Goal: Check status: Check status

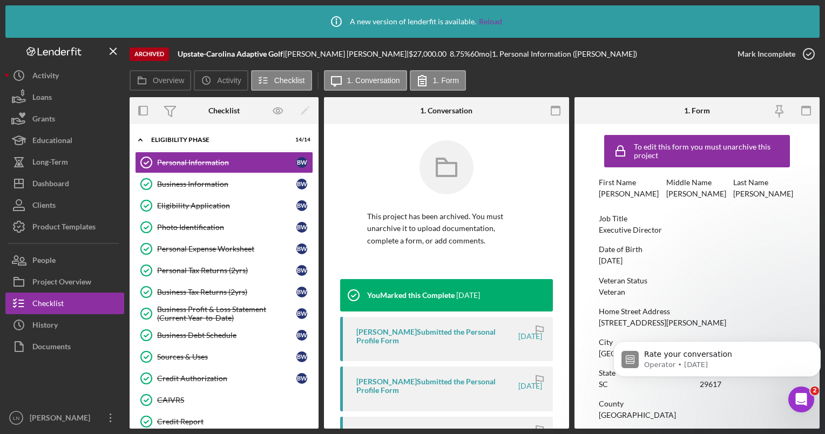
scroll to position [161, 0]
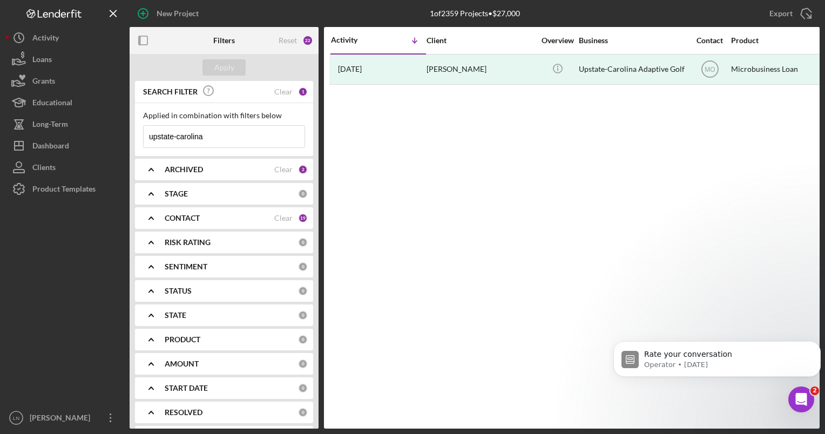
drag, startPoint x: 214, startPoint y: 136, endPoint x: 154, endPoint y: 136, distance: 59.4
click at [154, 136] on input "upstate-carolina" at bounding box center [224, 137] width 161 height 22
type input "u"
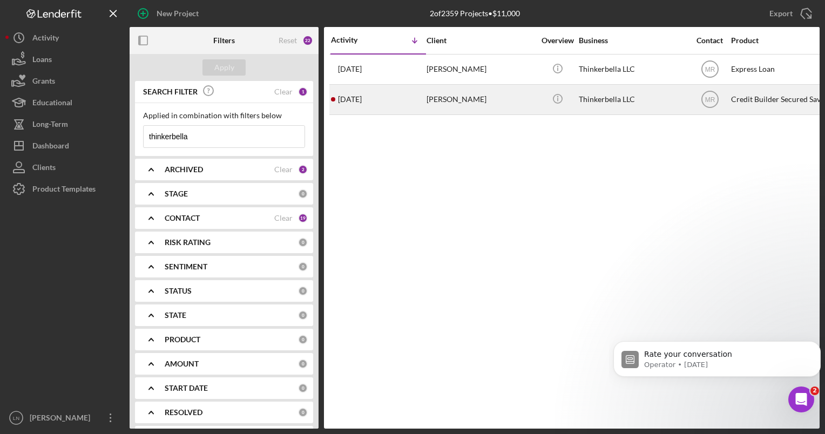
type input "thinkerbella"
click at [500, 90] on div "[PERSON_NAME]" at bounding box center [481, 99] width 108 height 29
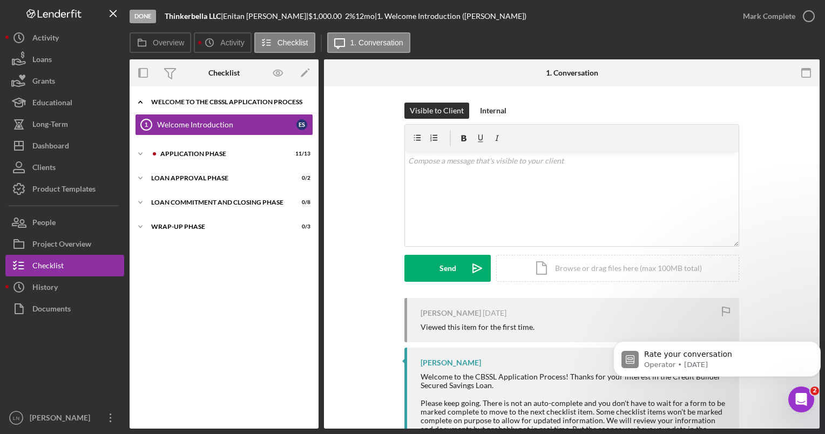
click at [188, 104] on div "Welcome to the CBSSL Application Process" at bounding box center [228, 102] width 154 height 6
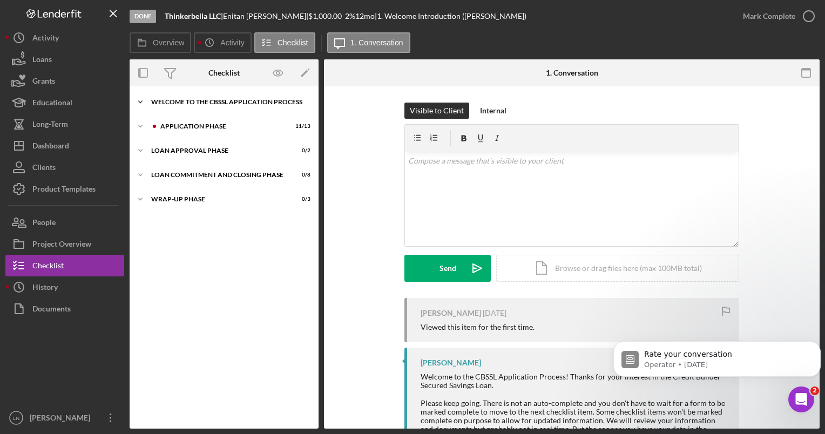
click at [190, 104] on div "Welcome to the CBSSL Application Process" at bounding box center [228, 102] width 154 height 6
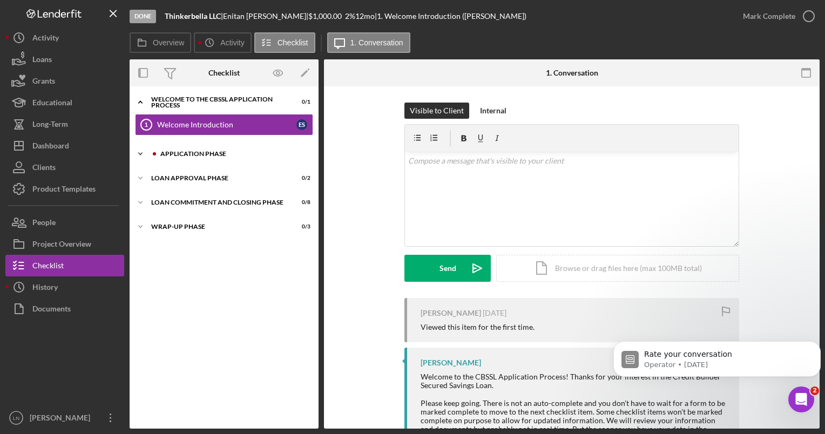
click at [188, 148] on div "Icon/Expander Application Phase 11 / 13" at bounding box center [224, 154] width 189 height 22
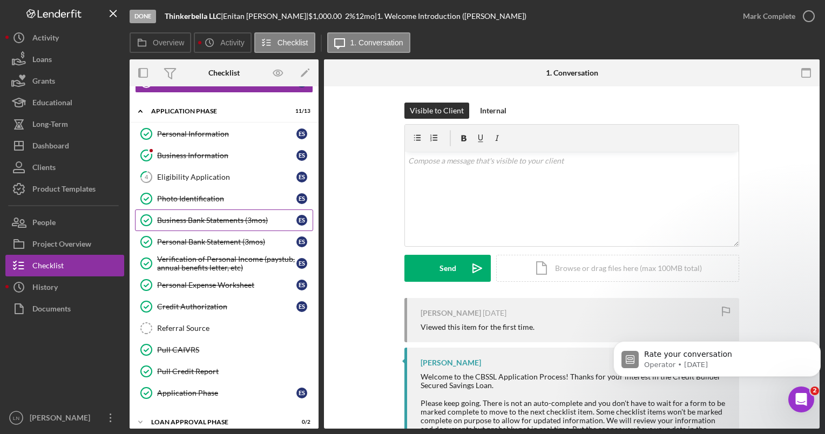
scroll to position [98, 0]
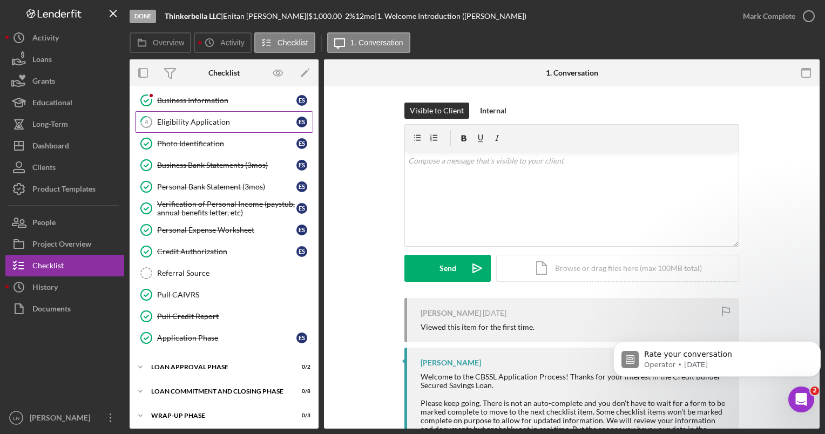
click at [211, 119] on div "Eligibility Application" at bounding box center [226, 122] width 139 height 9
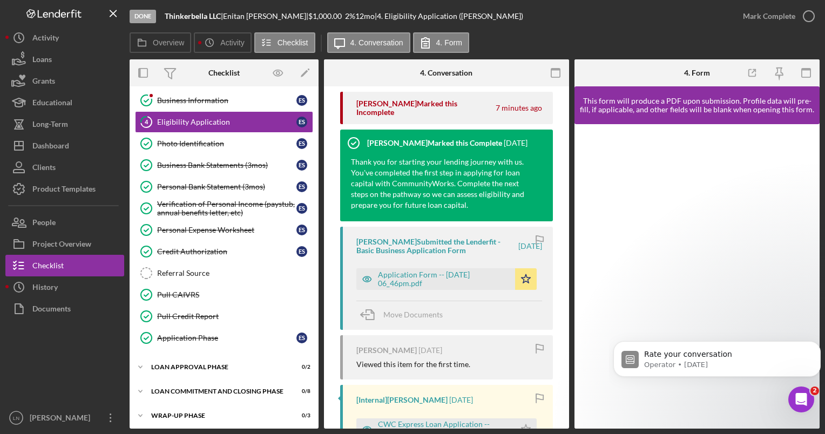
scroll to position [270, 0]
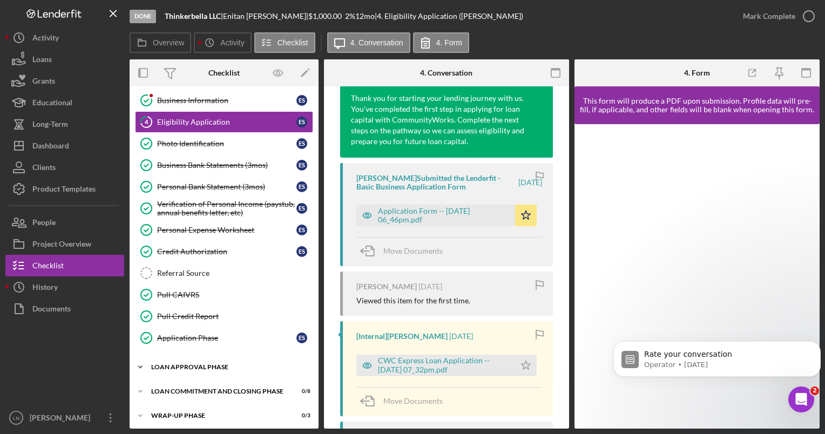
click at [214, 364] on div "Loan Approval Phase" at bounding box center [228, 367] width 154 height 6
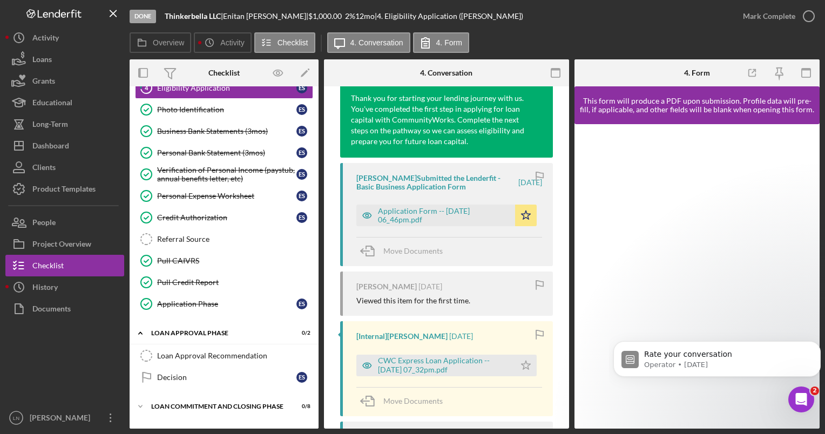
scroll to position [147, 0]
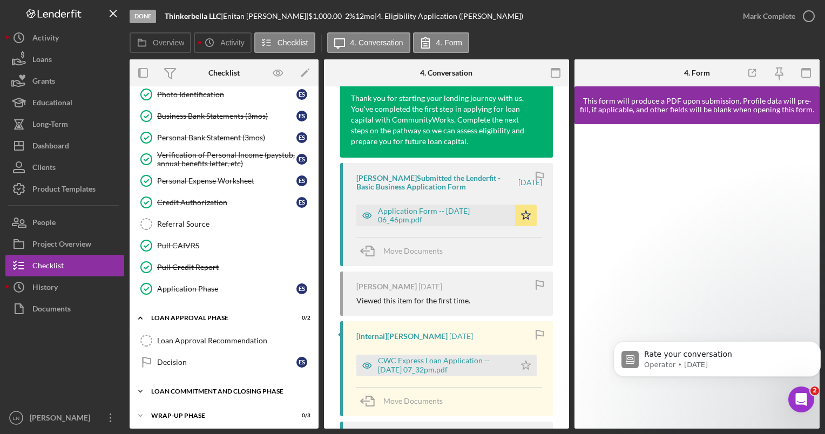
click at [211, 382] on div "Icon/Expander Loan Commitment and Closing Phase 0 / 8" at bounding box center [224, 392] width 189 height 22
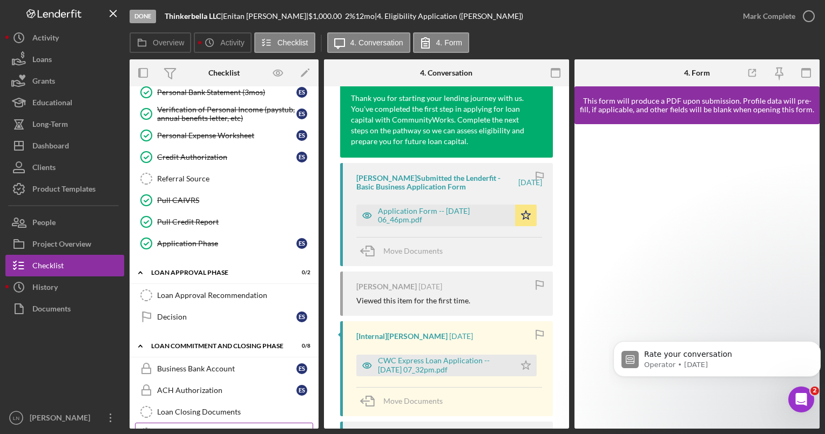
scroll to position [323, 0]
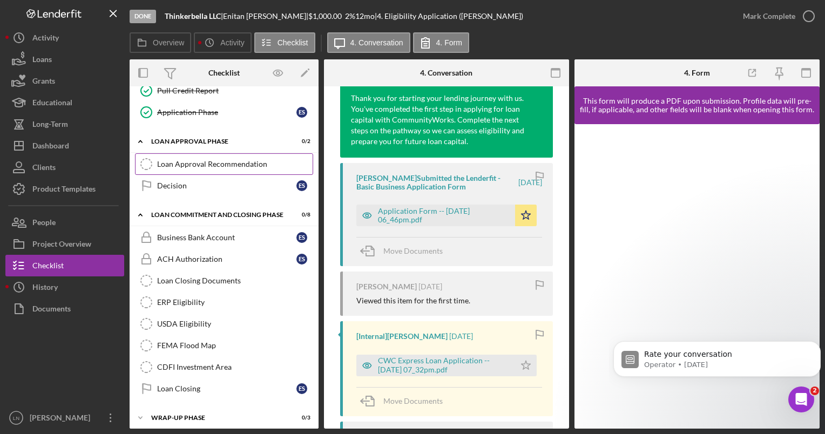
click at [208, 163] on div "Loan Approval Recommendation" at bounding box center [235, 164] width 156 height 9
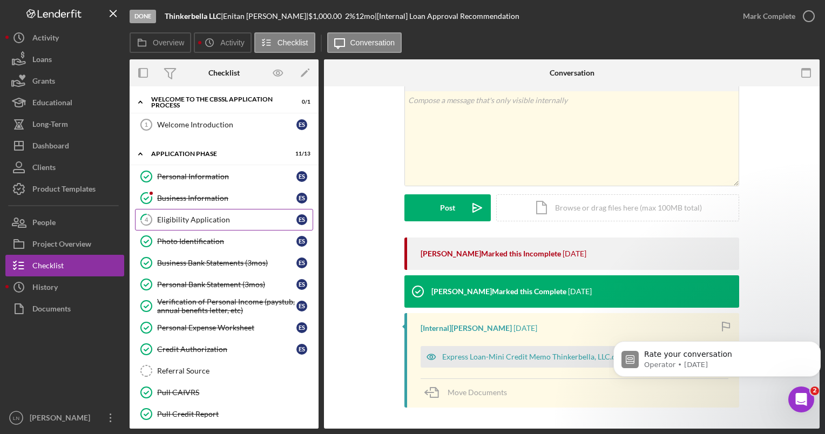
click at [228, 219] on div "Eligibility Application" at bounding box center [226, 219] width 139 height 9
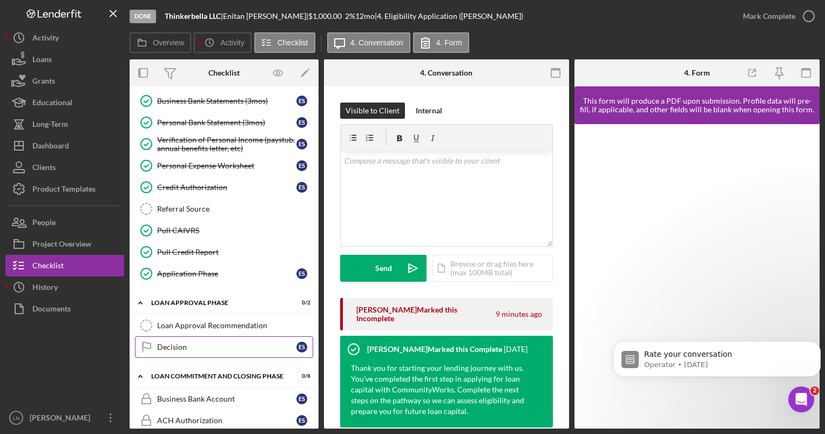
scroll to position [323, 0]
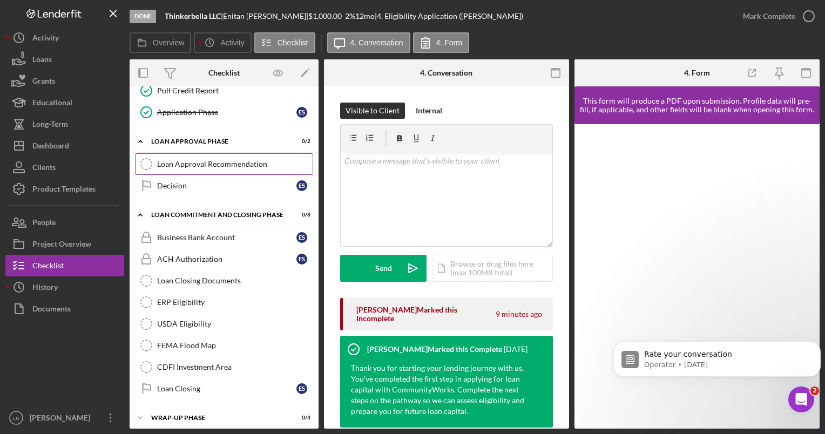
click at [204, 167] on link "Loan Approval Recommendation Loan Approval Recommendation" at bounding box center [224, 164] width 178 height 22
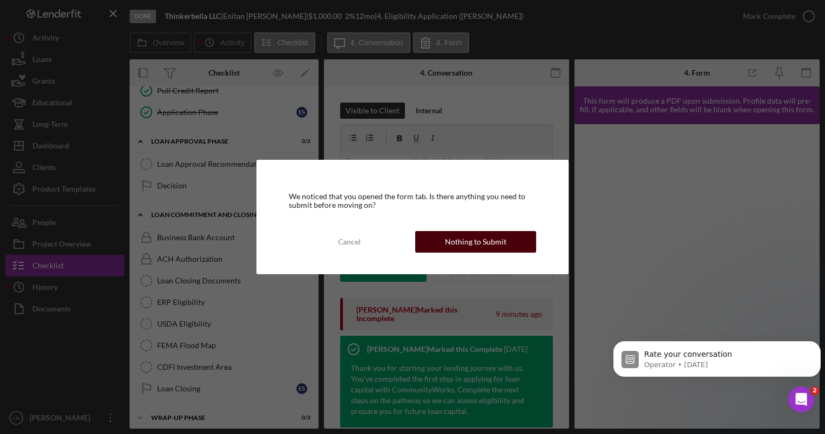
click at [447, 244] on div "Nothing to Submit" at bounding box center [476, 242] width 62 height 22
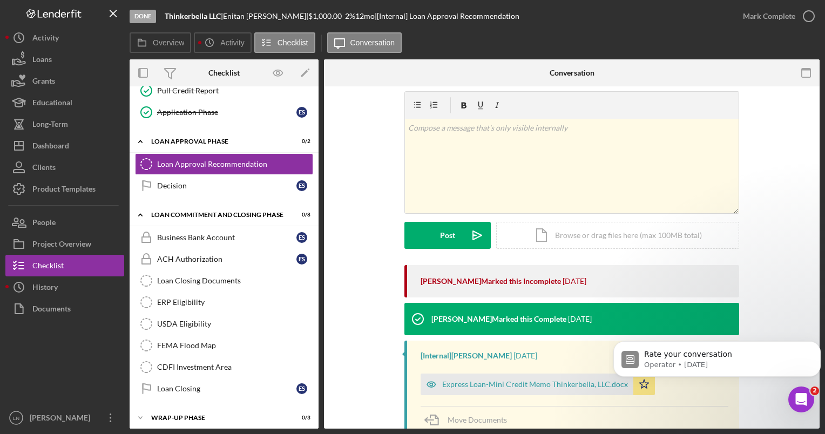
scroll to position [60, 0]
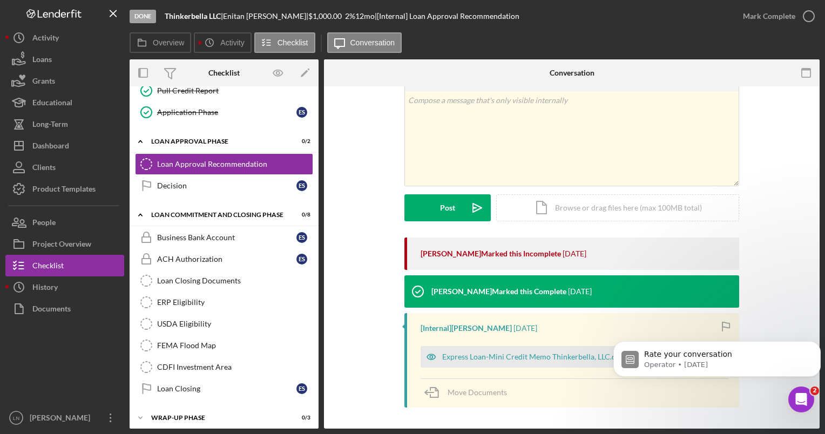
click at [757, 314] on div "[PERSON_NAME] Marked this Incomplete [DATE] [PERSON_NAME] Marked this Complete …" at bounding box center [571, 325] width 463 height 175
click at [759, 362] on p "Operator • [DATE]" at bounding box center [725, 365] width 163 height 10
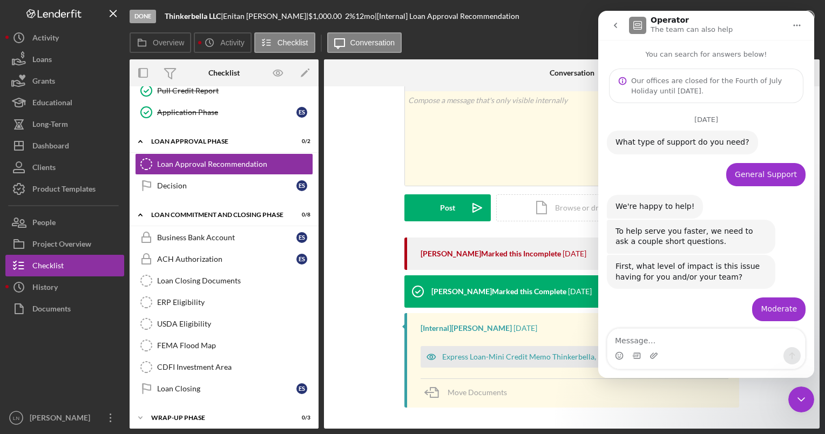
scroll to position [86, 0]
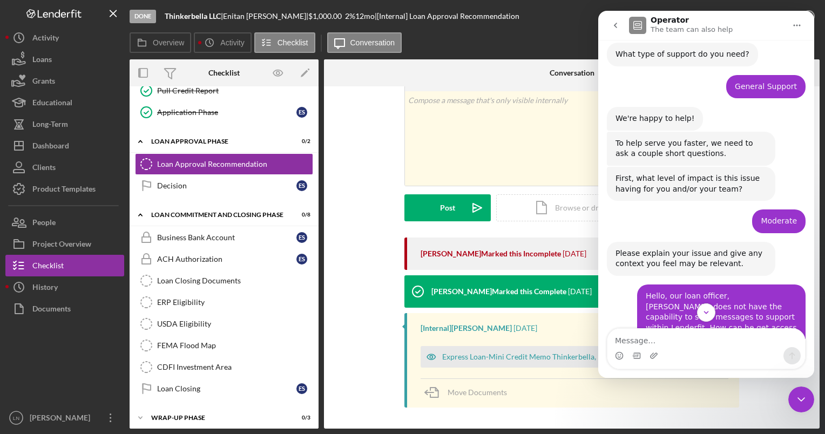
click at [800, 395] on icon "Close Intercom Messenger" at bounding box center [801, 399] width 13 height 13
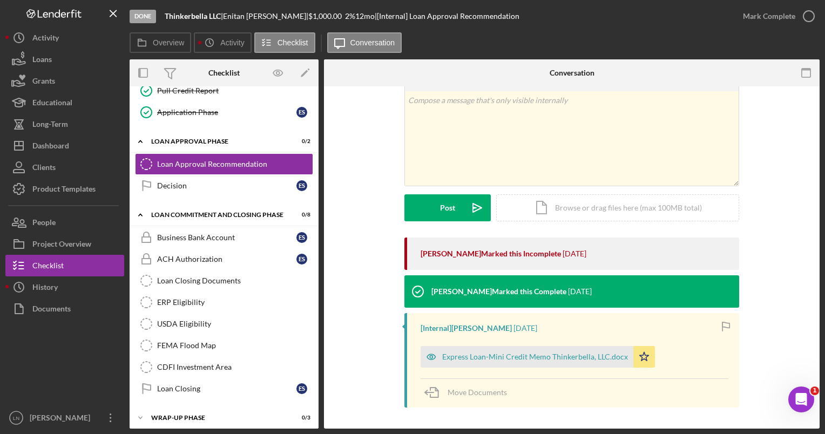
scroll to position [825, 0]
click at [806, 15] on icon "button" at bounding box center [808, 16] width 27 height 27
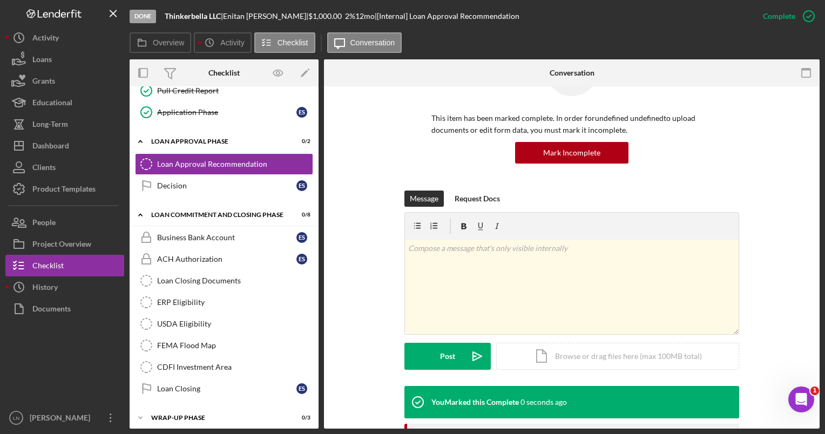
scroll to position [209, 0]
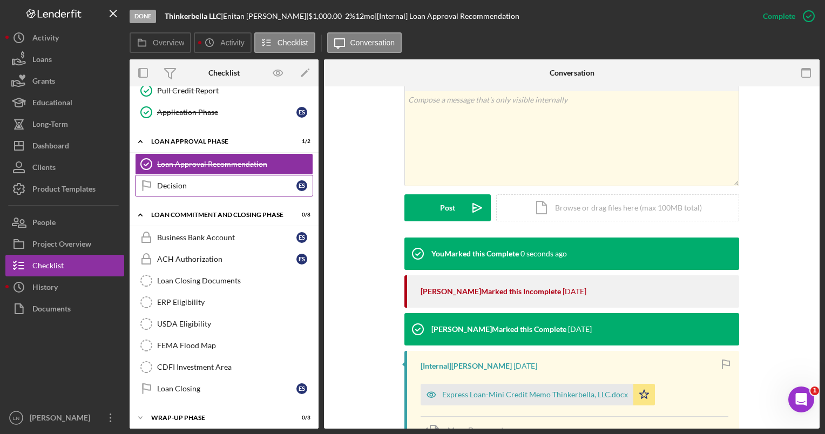
click at [186, 181] on div "Decision" at bounding box center [226, 185] width 139 height 9
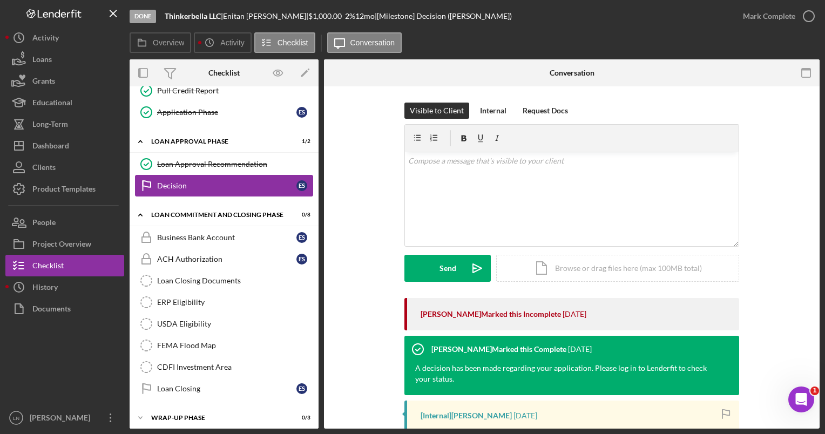
scroll to position [323, 0]
click at [806, 15] on icon "button" at bounding box center [808, 16] width 27 height 27
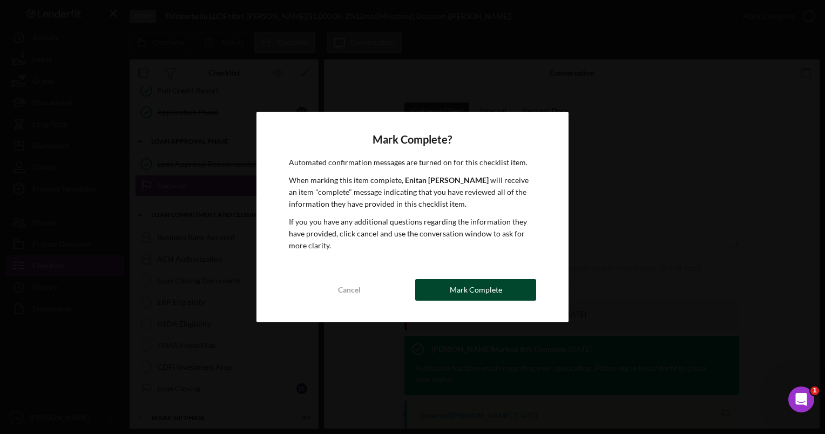
click at [465, 293] on div "Mark Complete" at bounding box center [476, 290] width 52 height 22
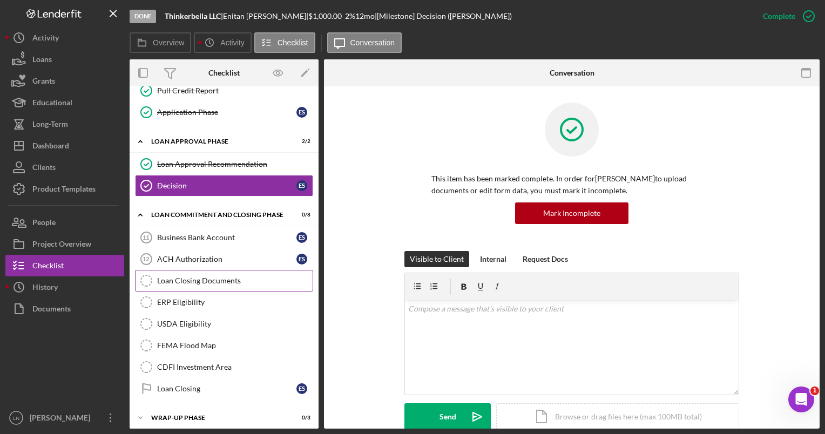
click at [200, 278] on div "Loan Closing Documents" at bounding box center [235, 280] width 156 height 9
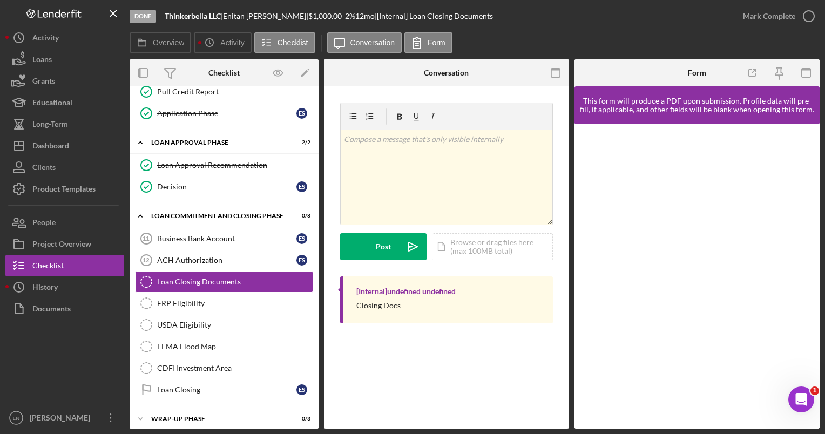
scroll to position [323, 0]
click at [752, 75] on icon "button" at bounding box center [752, 73] width 24 height 24
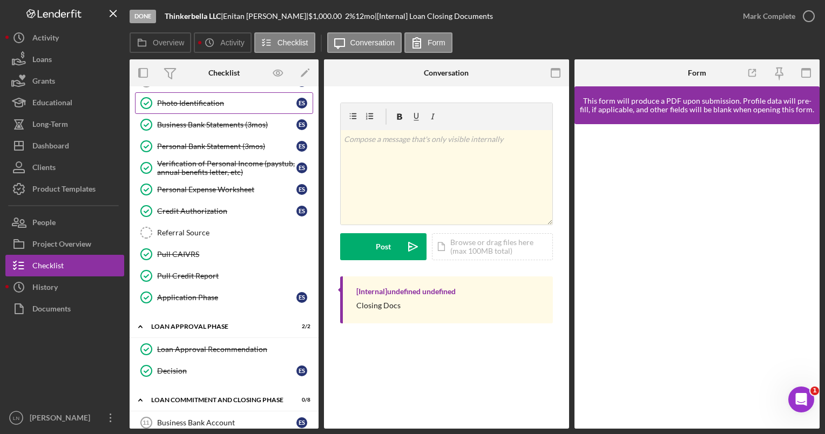
scroll to position [0, 0]
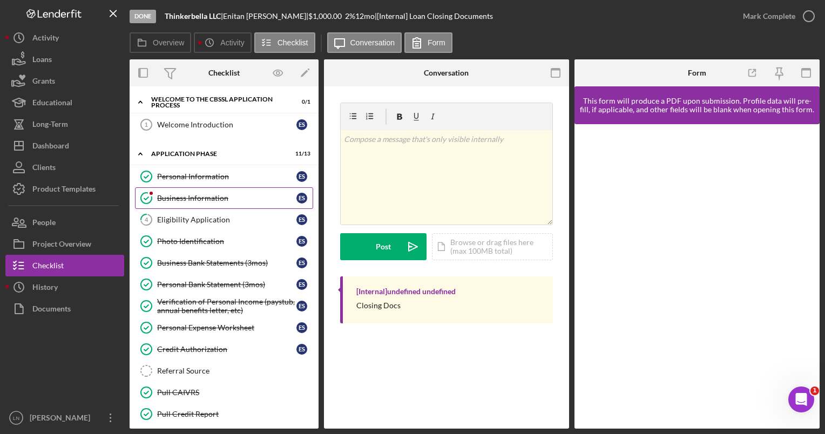
click at [210, 194] on div "Business Information" at bounding box center [226, 198] width 139 height 9
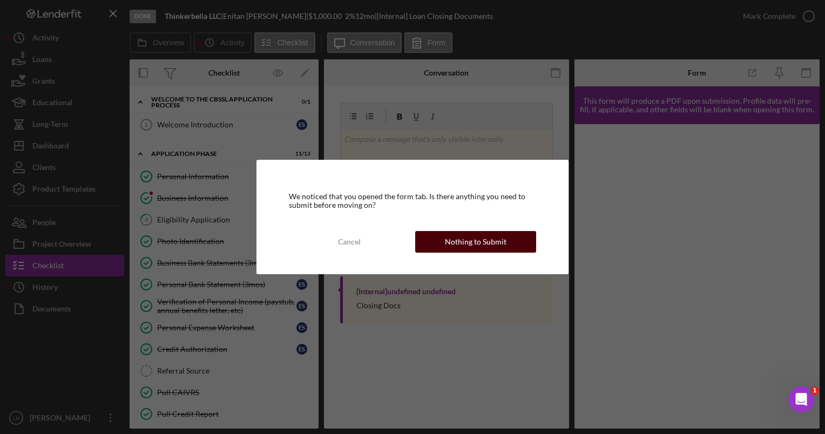
click at [443, 247] on button "Nothing to Submit" at bounding box center [475, 242] width 121 height 22
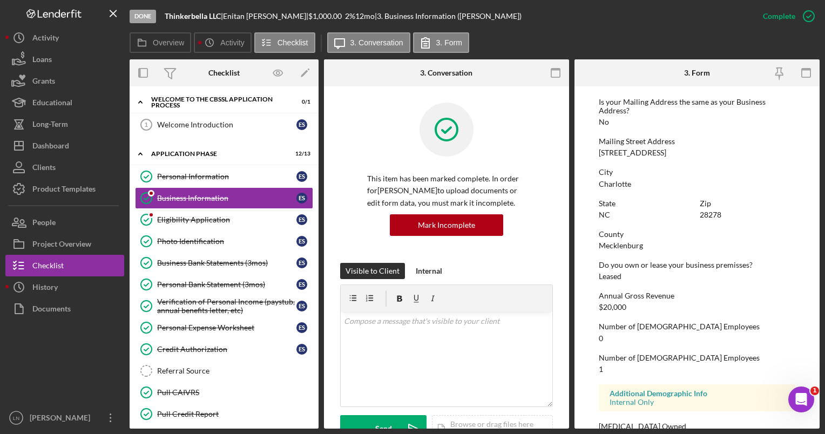
scroll to position [604, 0]
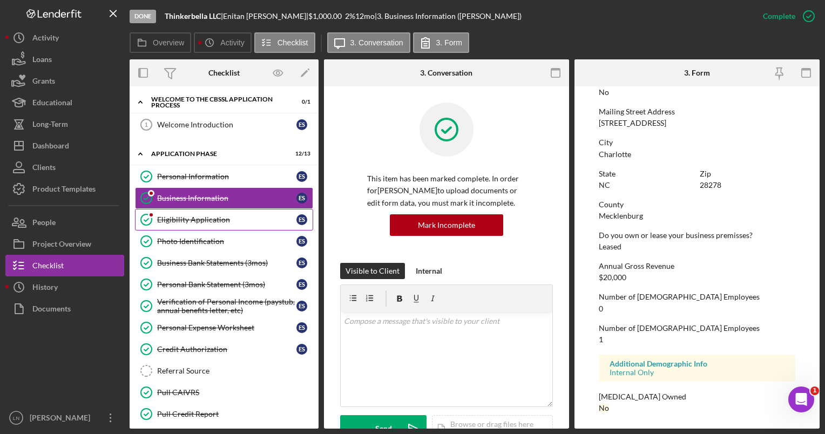
click at [203, 222] on link "Eligibility Application Eligibility Application E S" at bounding box center [224, 220] width 178 height 22
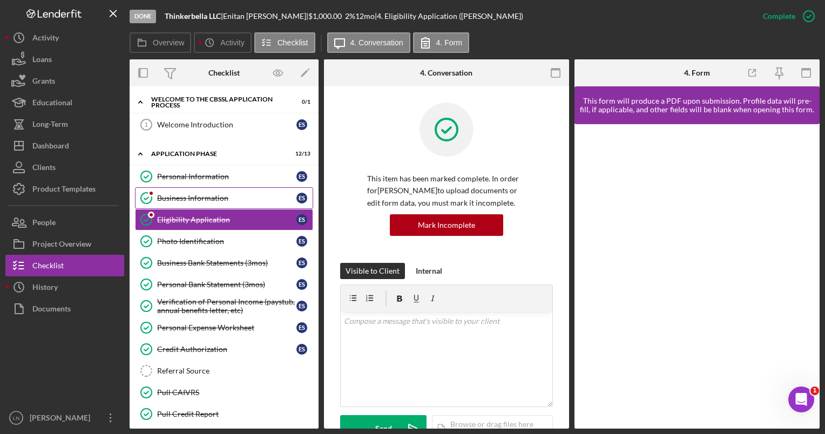
click at [191, 196] on div "Business Information" at bounding box center [226, 198] width 139 height 9
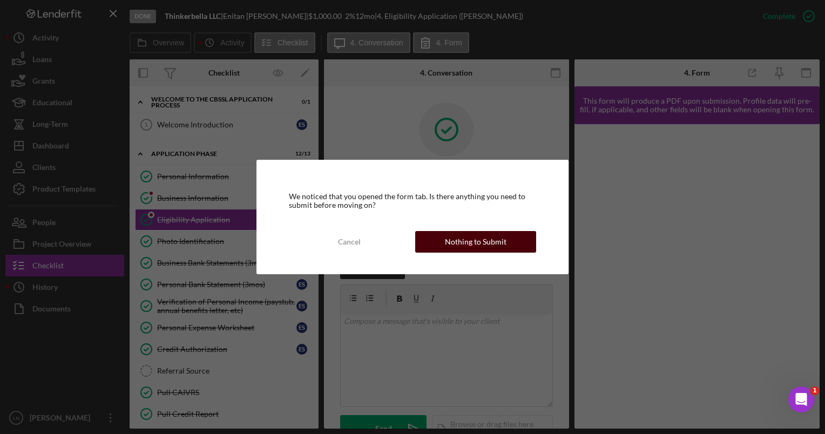
click at [483, 240] on div "Nothing to Submit" at bounding box center [476, 242] width 62 height 22
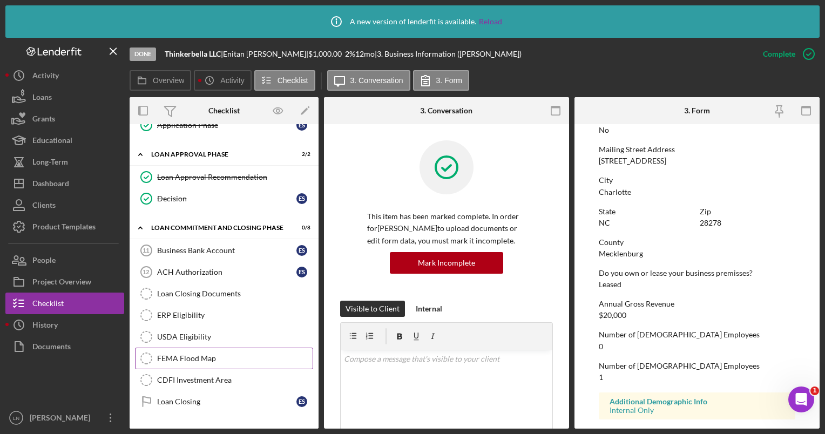
scroll to position [361, 0]
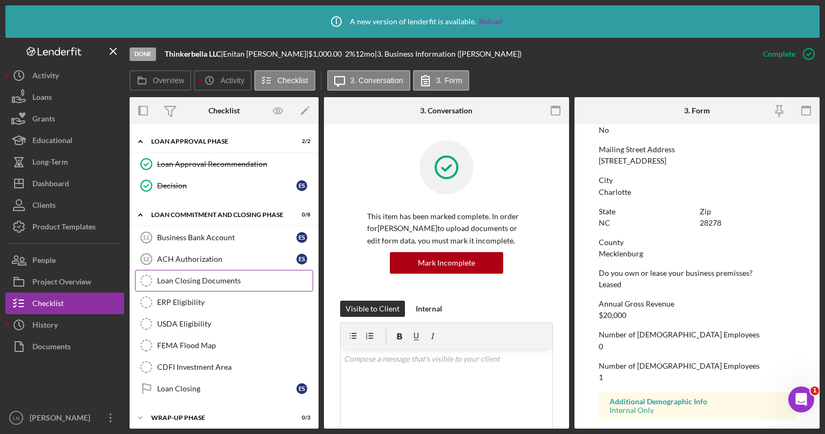
click at [191, 276] on div "Loan Closing Documents" at bounding box center [235, 280] width 156 height 9
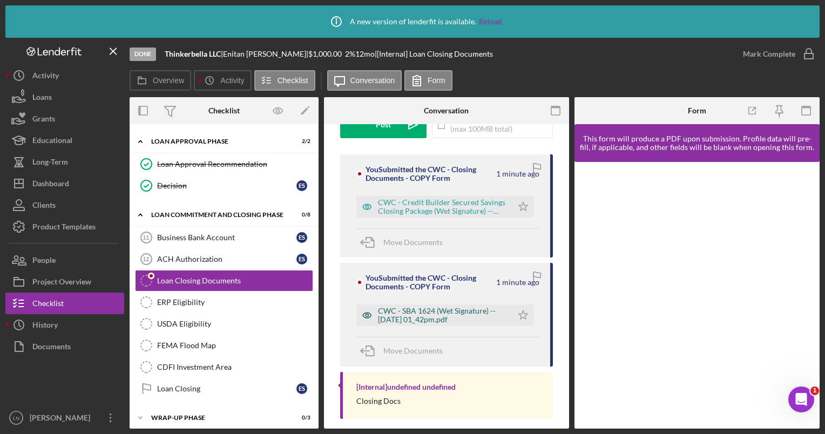
scroll to position [162, 0]
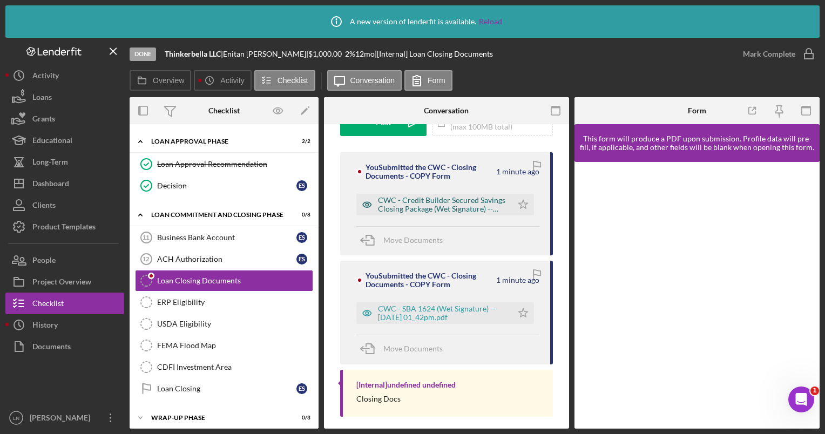
click at [438, 206] on div "CWC - Credit Builder Secured Savings Closing Package (Wet Signature) -- [DATE] …" at bounding box center [442, 204] width 129 height 17
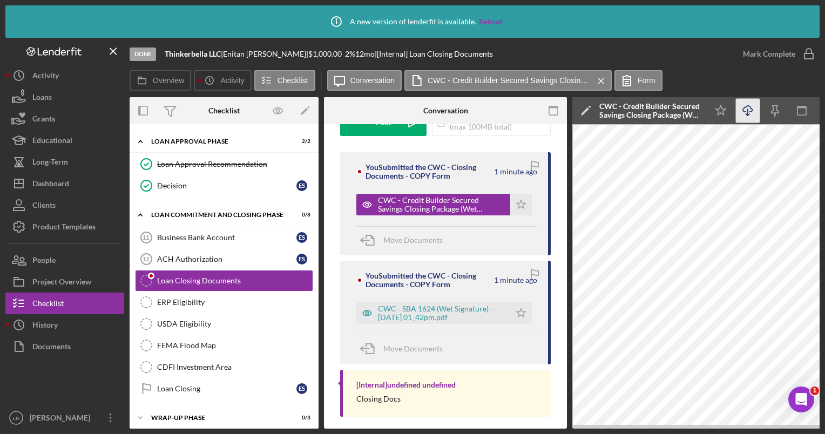
click at [746, 113] on icon "Icon/Download" at bounding box center [748, 111] width 24 height 24
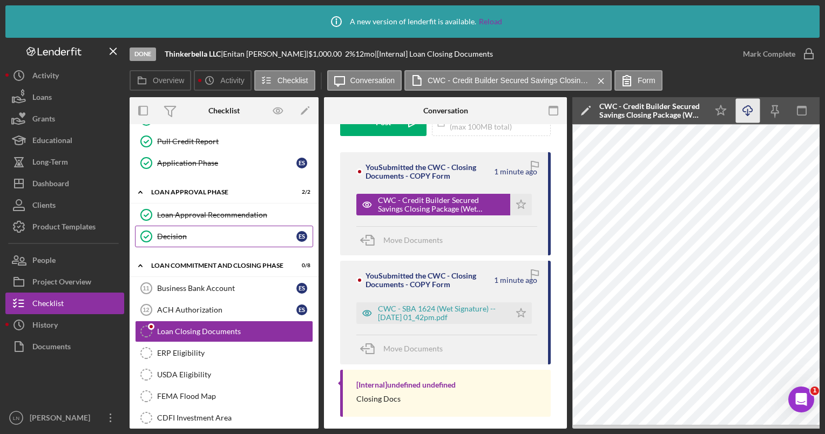
click at [214, 242] on link "Decision Decision E S" at bounding box center [224, 237] width 178 height 22
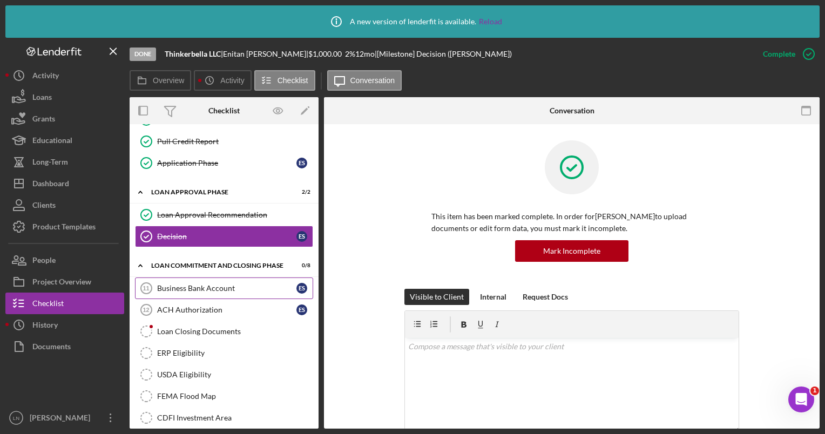
click at [204, 284] on div "Business Bank Account" at bounding box center [226, 288] width 139 height 9
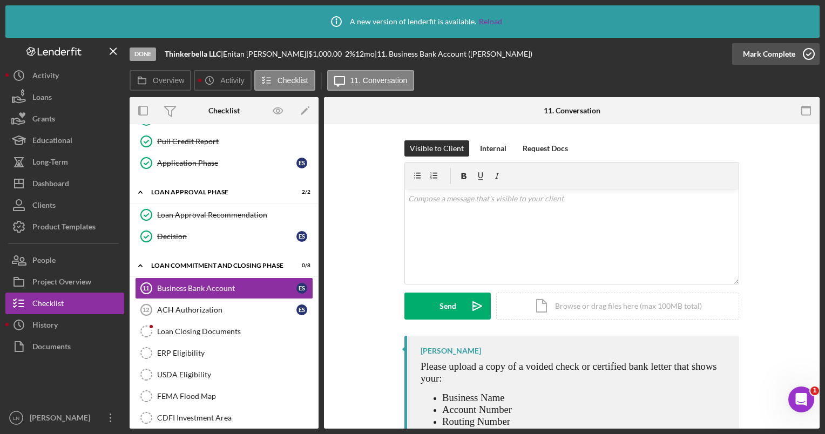
click at [808, 50] on icon "button" at bounding box center [808, 53] width 27 height 27
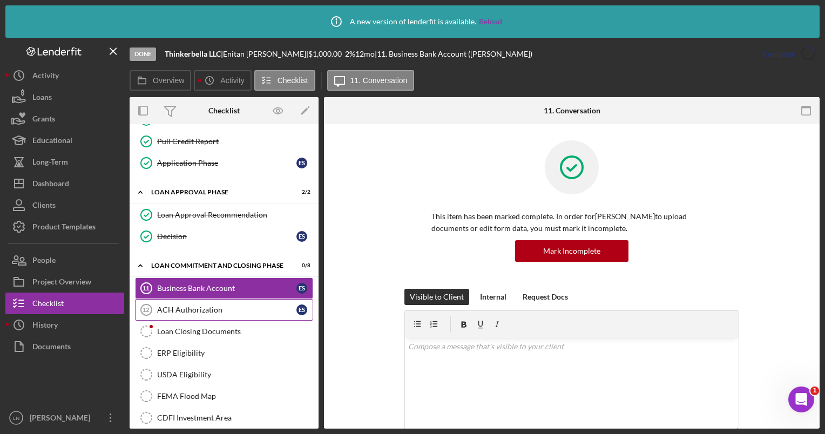
click at [203, 310] on link "ACH Authorization 12 ACH Authorization E S" at bounding box center [224, 310] width 178 height 22
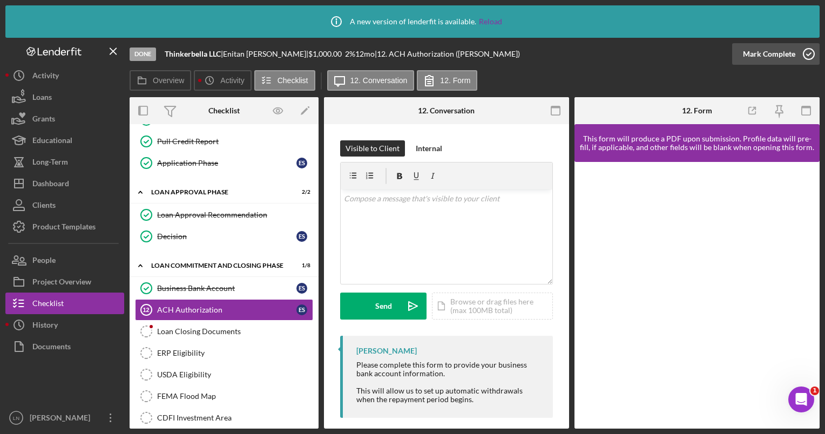
click at [809, 51] on icon "button" at bounding box center [808, 53] width 27 height 27
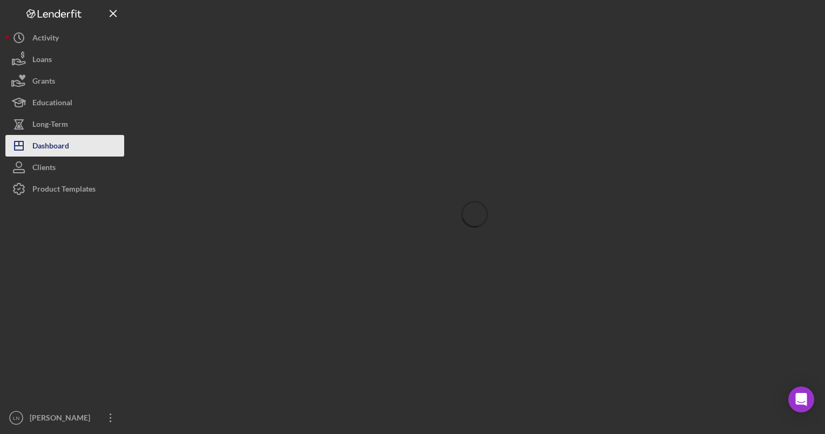
click at [73, 150] on button "Icon/Dashboard Dashboard" at bounding box center [64, 146] width 119 height 22
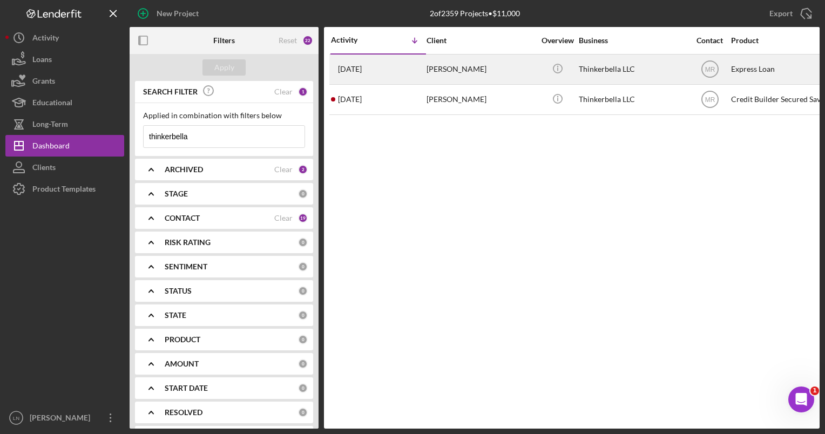
click at [521, 71] on div "Enitan Shoffner" at bounding box center [481, 69] width 108 height 29
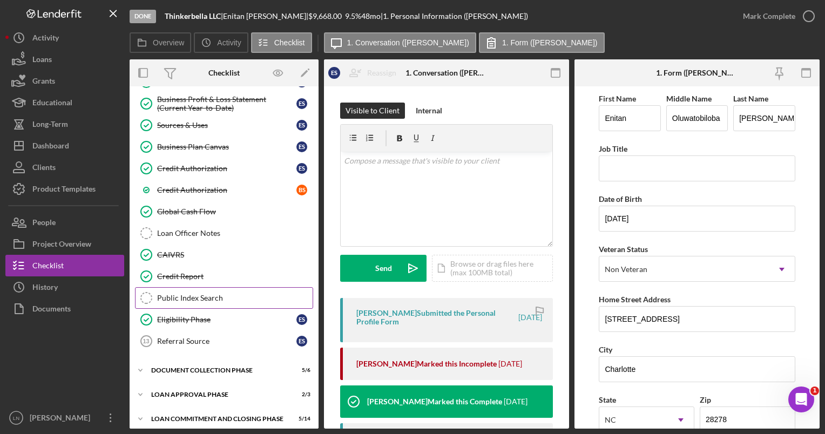
scroll to position [283, 0]
click at [210, 367] on div "Document Collection Phase" at bounding box center [228, 370] width 154 height 6
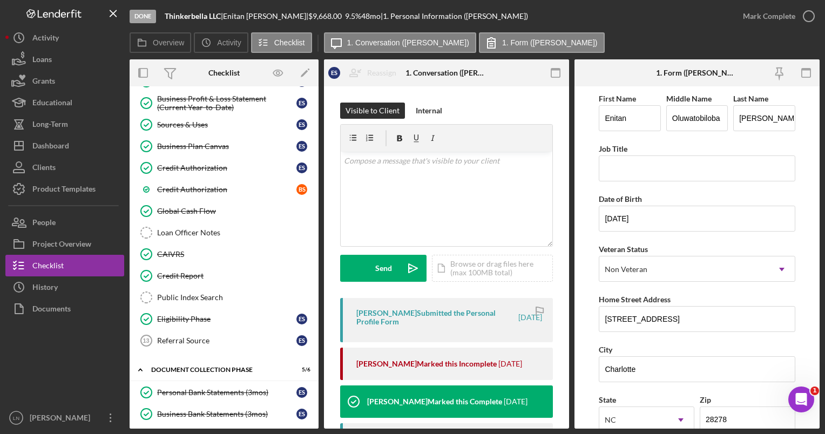
scroll to position [417, 0]
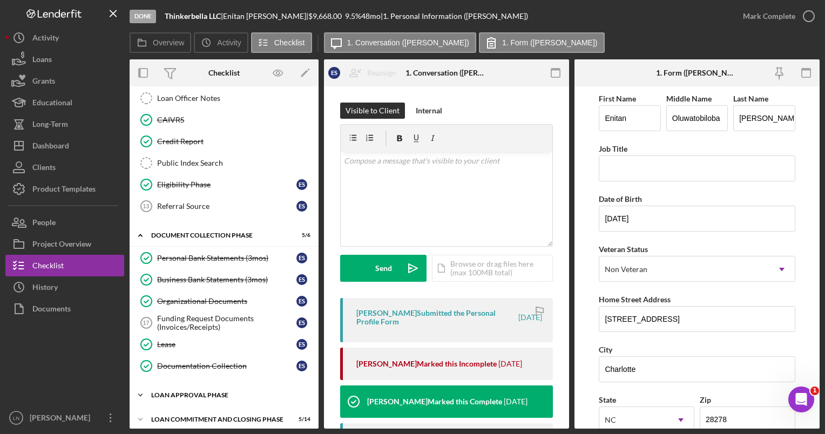
click at [205, 392] on div "Loan Approval Phase" at bounding box center [228, 395] width 154 height 6
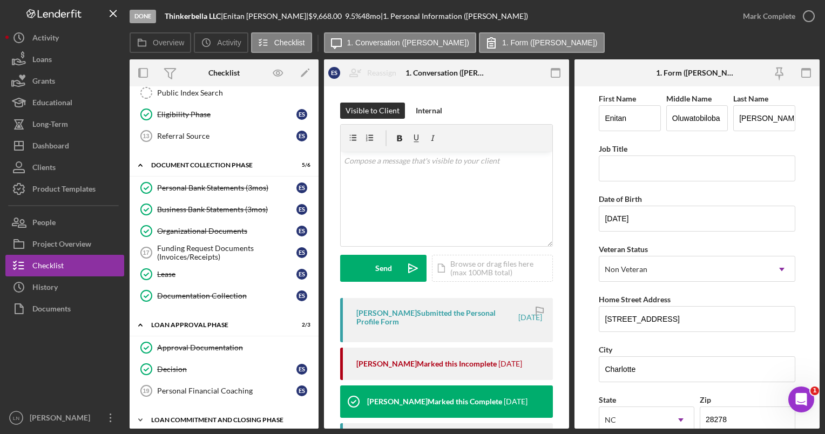
click at [197, 409] on div "Icon/Expander Loan Commitment and Closing Phase 5 / 14" at bounding box center [224, 420] width 189 height 22
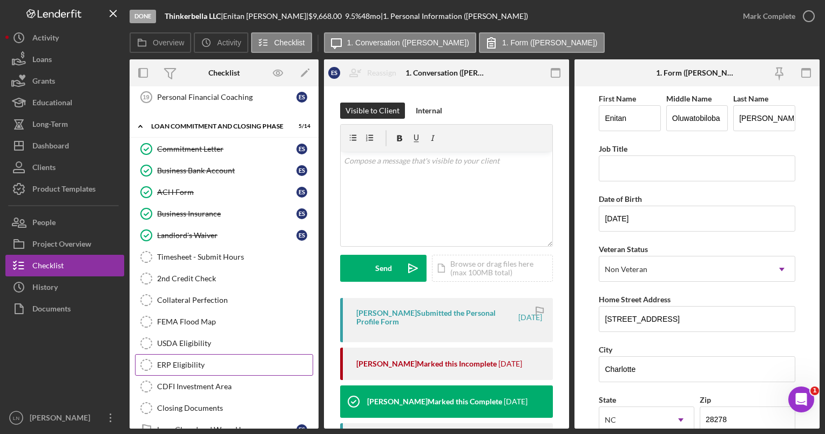
scroll to position [793, 0]
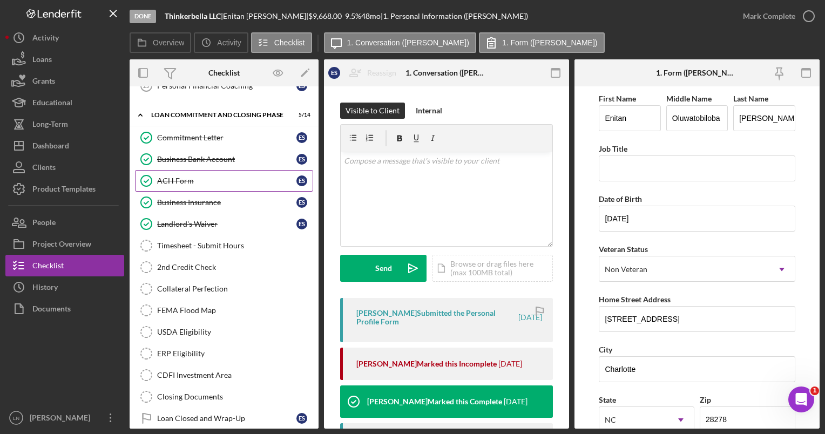
click at [200, 177] on div "ACH Form" at bounding box center [226, 181] width 139 height 9
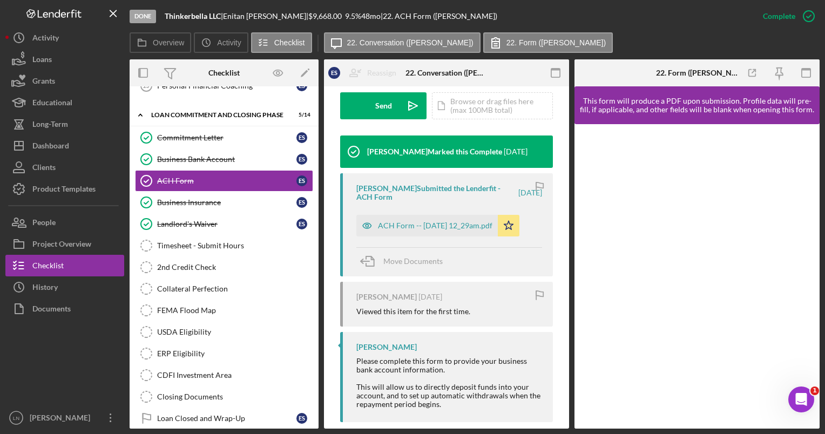
scroll to position [324, 0]
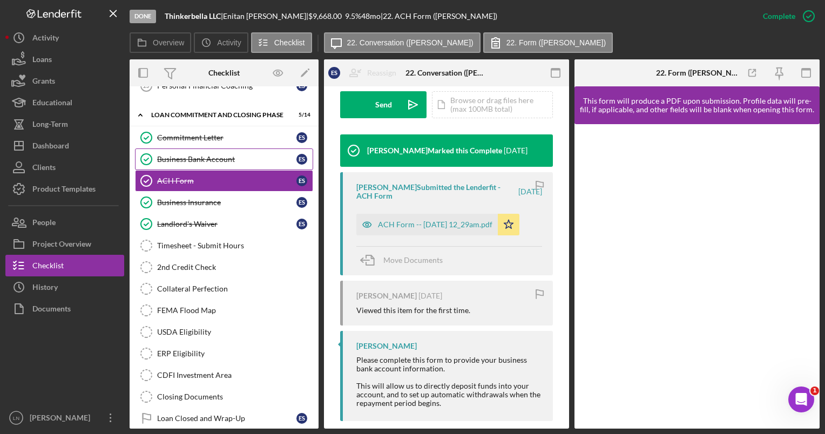
click at [207, 148] on link "Business Bank Account Business Bank Account E S" at bounding box center [224, 159] width 178 height 22
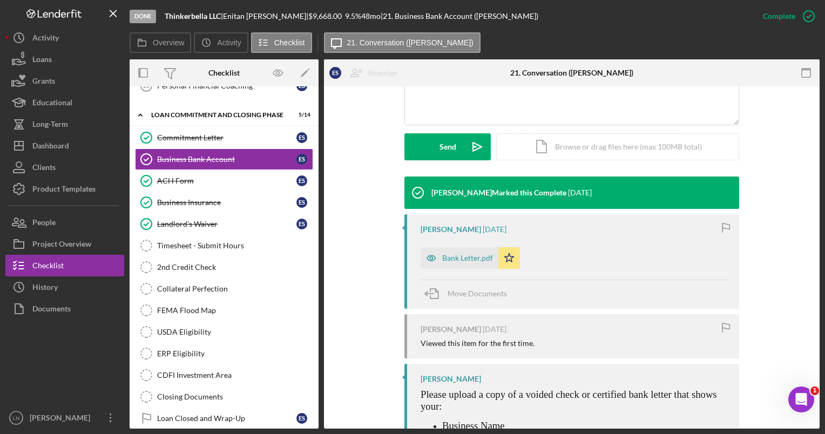
scroll to position [338, 0]
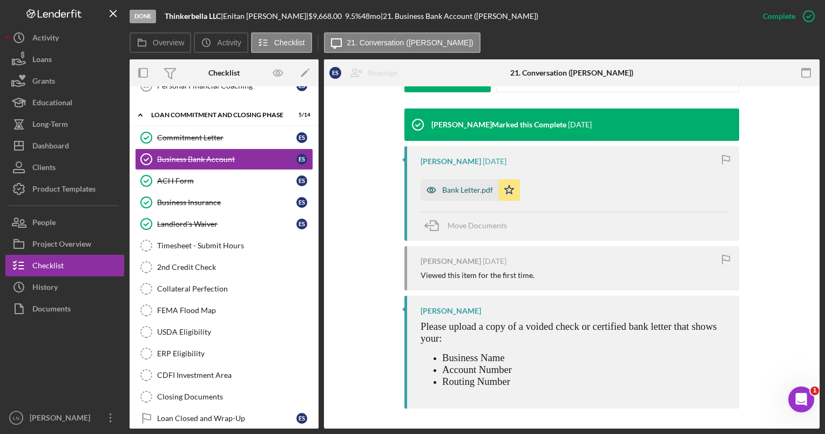
click at [460, 177] on div "Bank Letter.pdf Icon/Star" at bounding box center [473, 187] width 105 height 27
click at [214, 133] on div "Commitment Letter" at bounding box center [226, 137] width 139 height 9
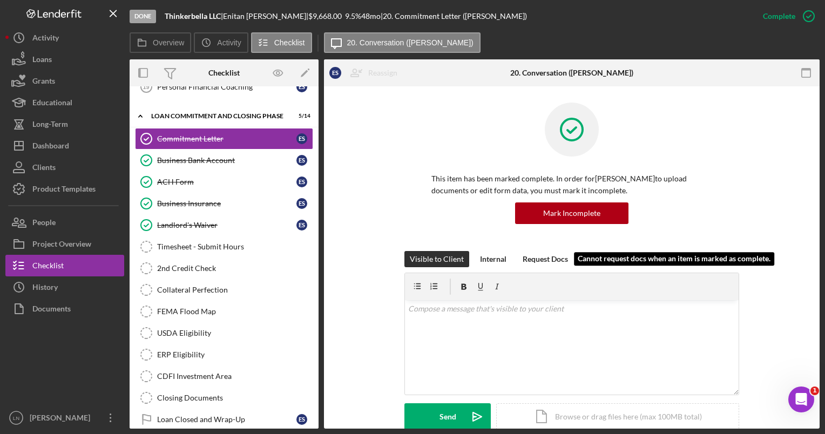
scroll to position [793, 0]
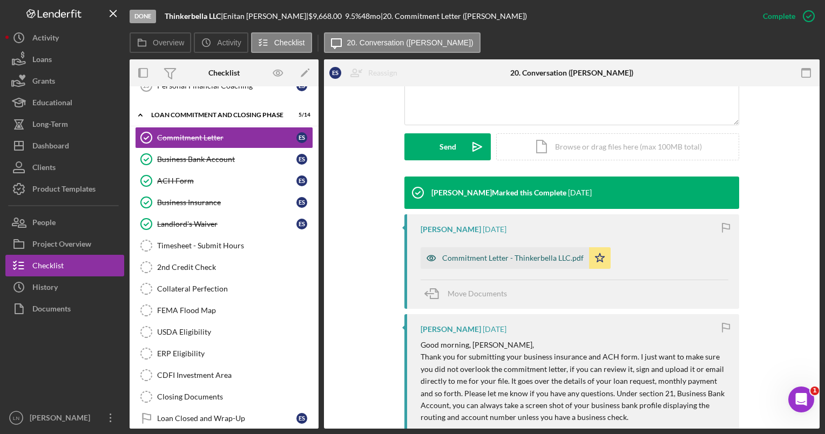
click at [508, 260] on div "Commitment Letter - Thinkerbella LLC.pdf" at bounding box center [512, 258] width 141 height 9
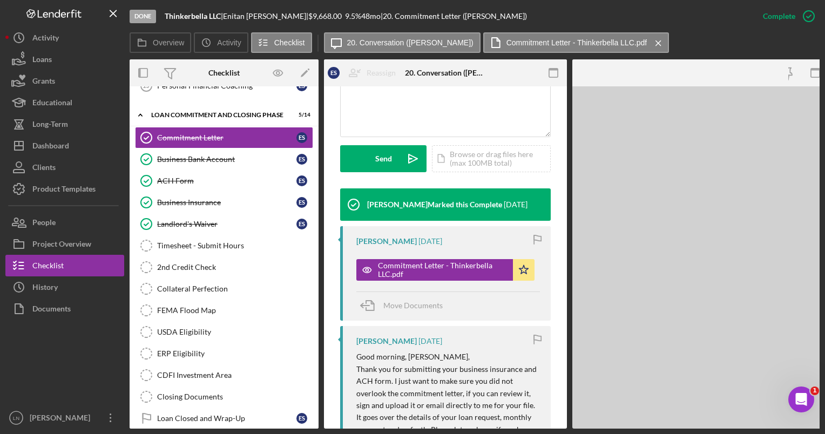
scroll to position [282, 0]
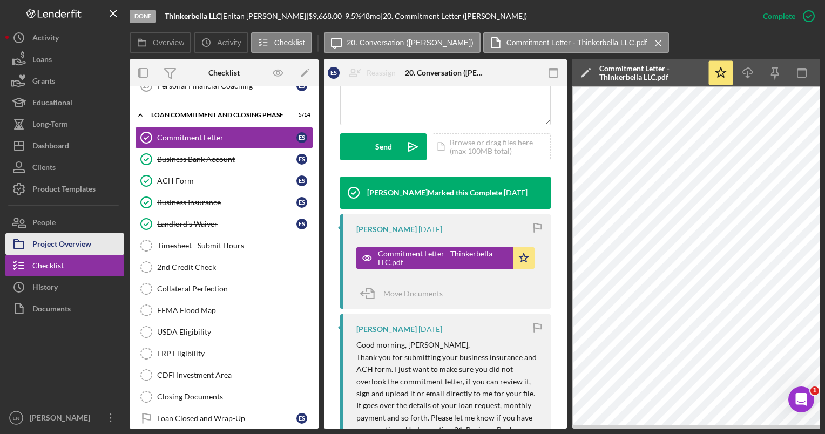
click at [64, 242] on div "Project Overview" at bounding box center [61, 245] width 59 height 24
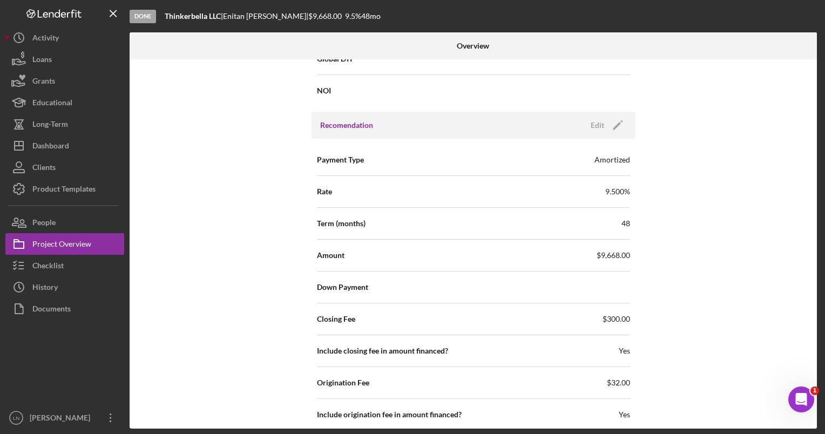
scroll to position [1080, 0]
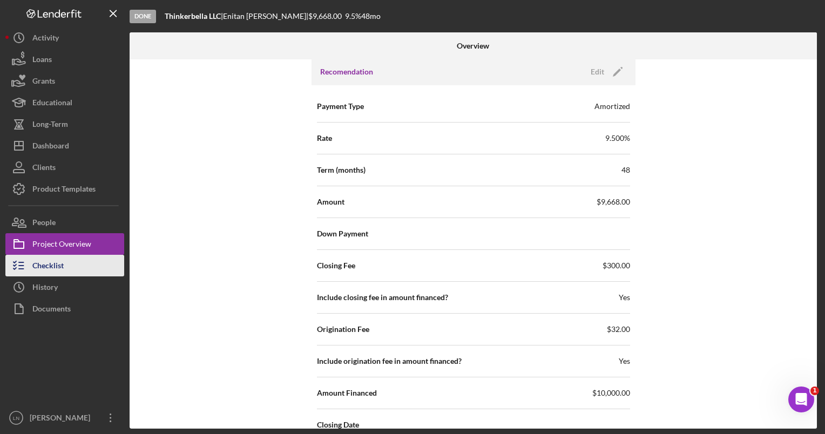
click at [54, 270] on div "Checklist" at bounding box center [47, 267] width 31 height 24
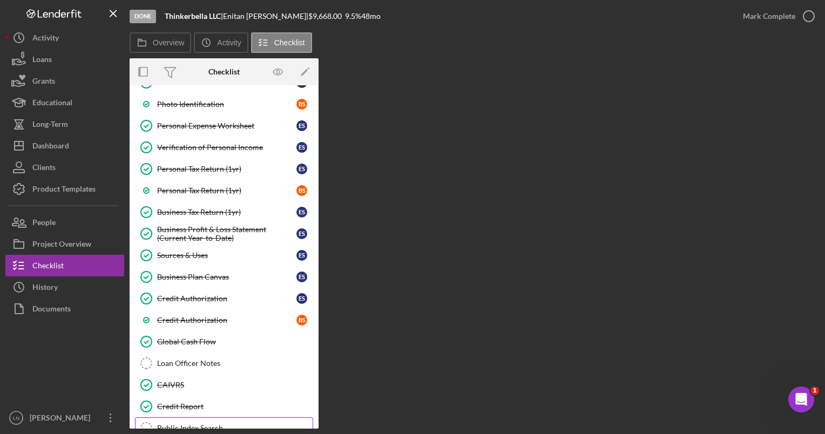
scroll to position [282, 0]
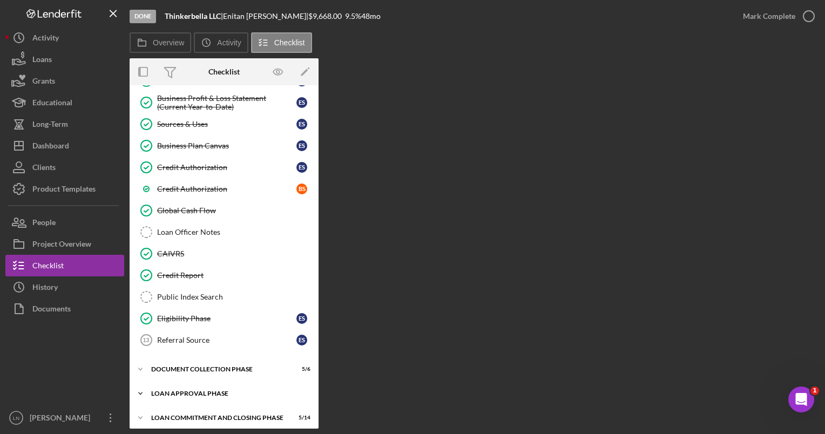
drag, startPoint x: 217, startPoint y: 408, endPoint x: 226, endPoint y: 393, distance: 17.7
click at [218, 408] on div "Icon/Expander Loan Commitment and Closing Phase 5 / 14" at bounding box center [224, 418] width 189 height 22
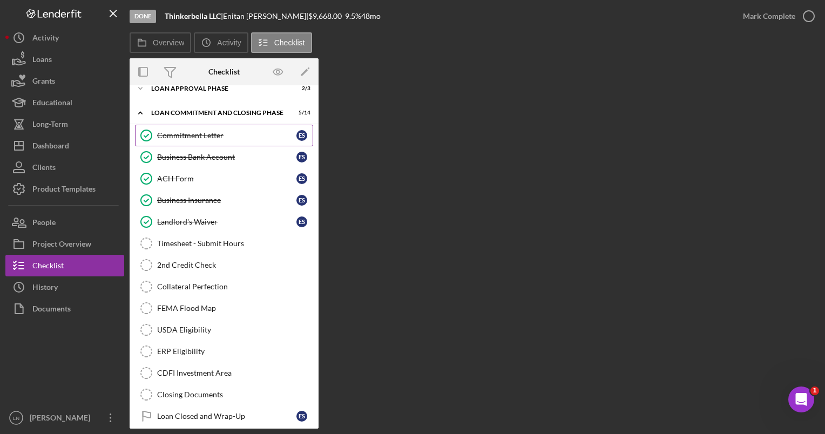
click at [187, 131] on div "Commitment Letter" at bounding box center [226, 135] width 139 height 9
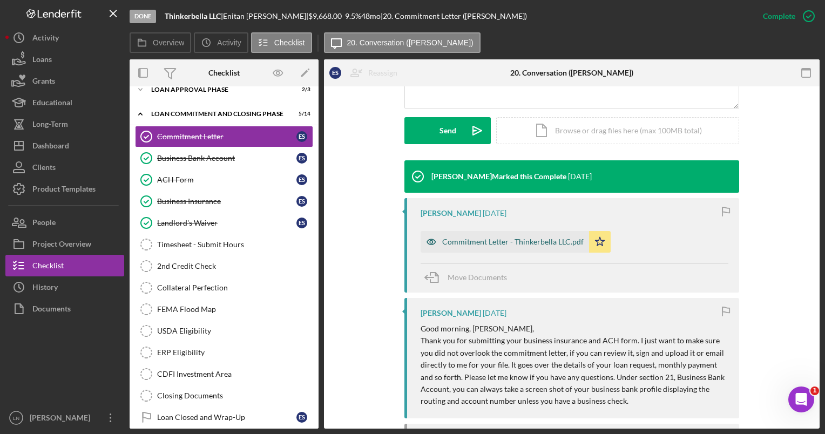
click at [523, 241] on div "Commitment Letter - Thinkerbella LLC.pdf" at bounding box center [512, 242] width 141 height 9
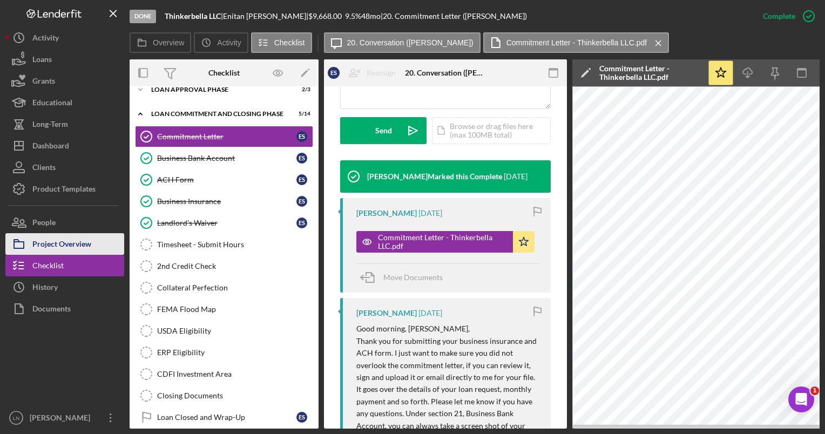
click at [91, 239] on div "Project Overview" at bounding box center [61, 245] width 59 height 24
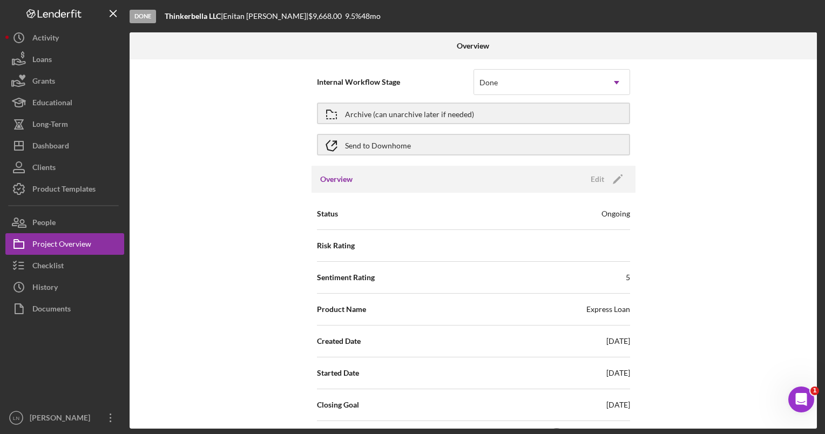
scroll to position [2, 0]
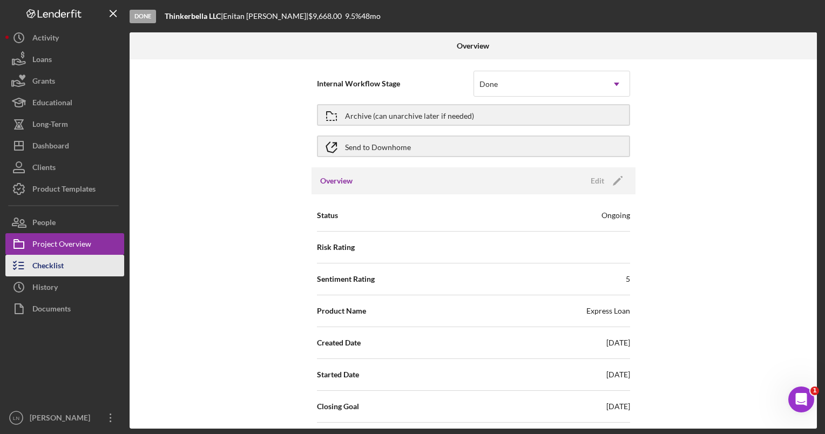
click at [74, 265] on button "Checklist" at bounding box center [64, 266] width 119 height 22
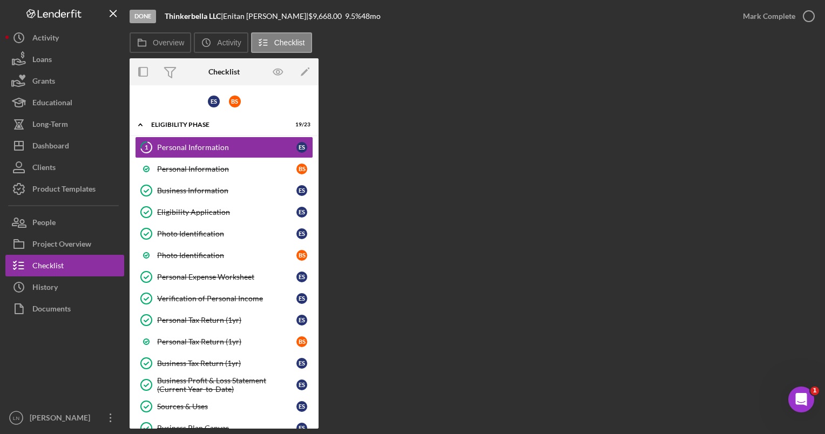
scroll to position [282, 0]
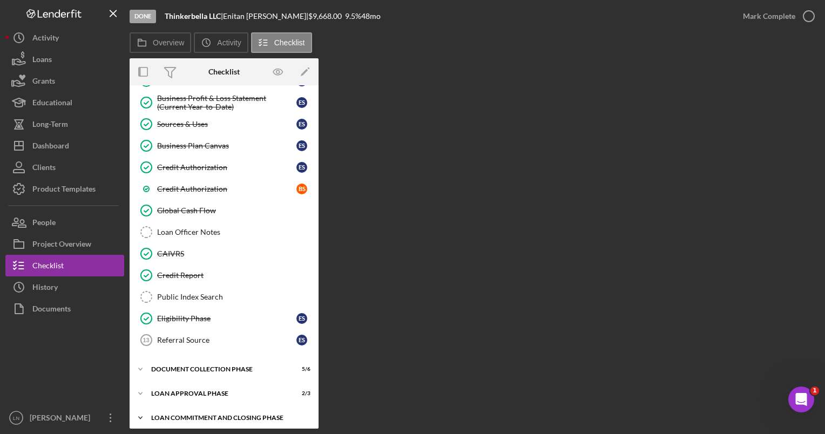
click at [197, 407] on div "Icon/Expander Loan Commitment and Closing Phase 5 / 14" at bounding box center [224, 418] width 189 height 22
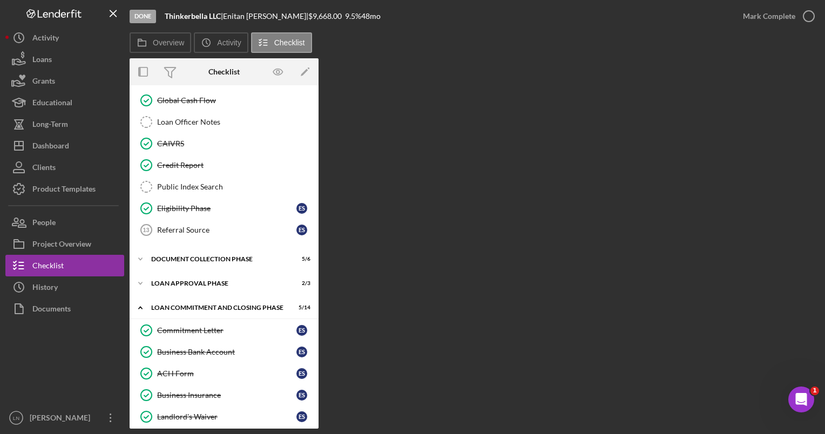
scroll to position [588, 0]
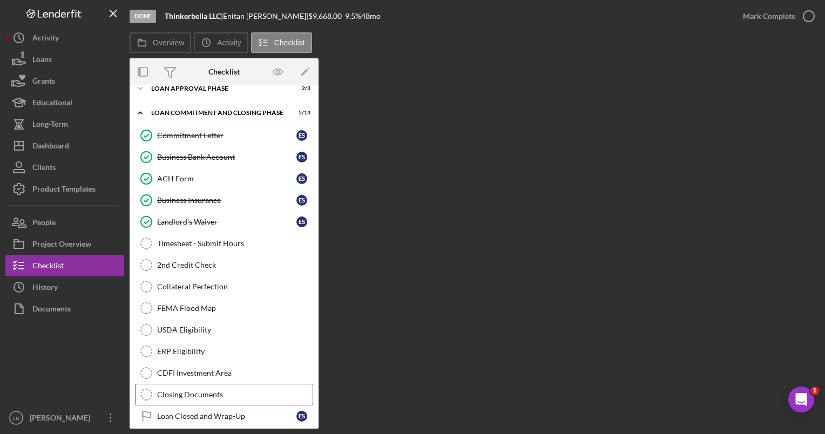
click at [213, 390] on div "Closing Documents" at bounding box center [235, 394] width 156 height 9
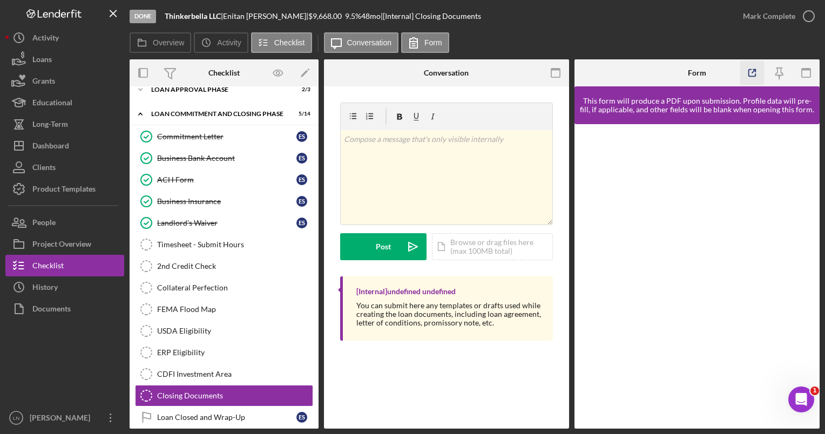
click at [750, 69] on icon "button" at bounding box center [752, 73] width 24 height 24
click at [209, 132] on div "Commitment Letter" at bounding box center [226, 136] width 139 height 9
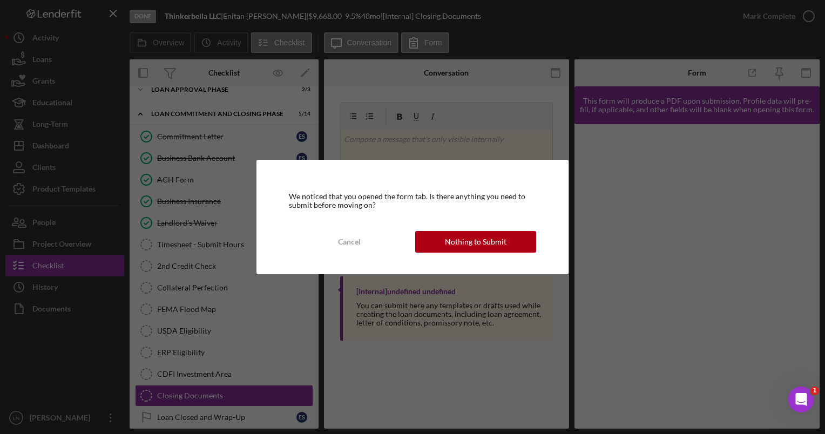
click at [475, 236] on div "Nothing to Submit" at bounding box center [476, 242] width 62 height 22
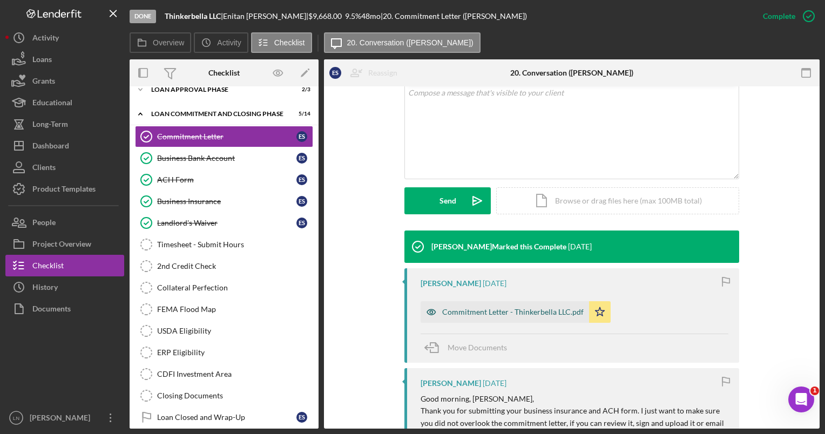
click at [498, 306] on div "Commitment Letter - Thinkerbella LLC.pdf" at bounding box center [505, 312] width 168 height 22
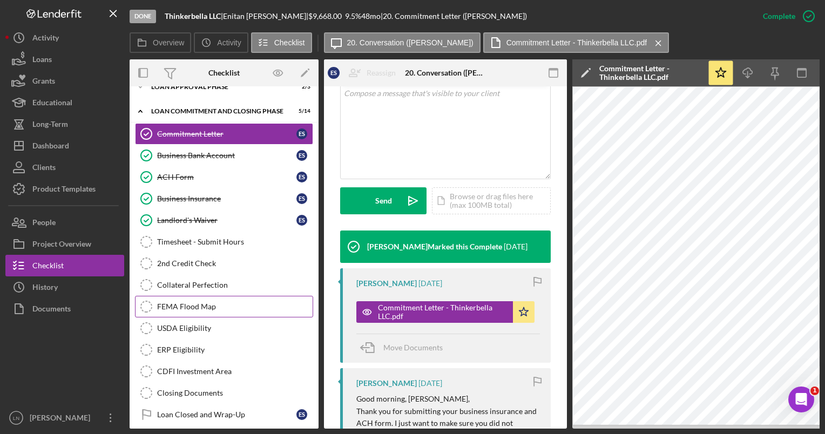
scroll to position [592, 0]
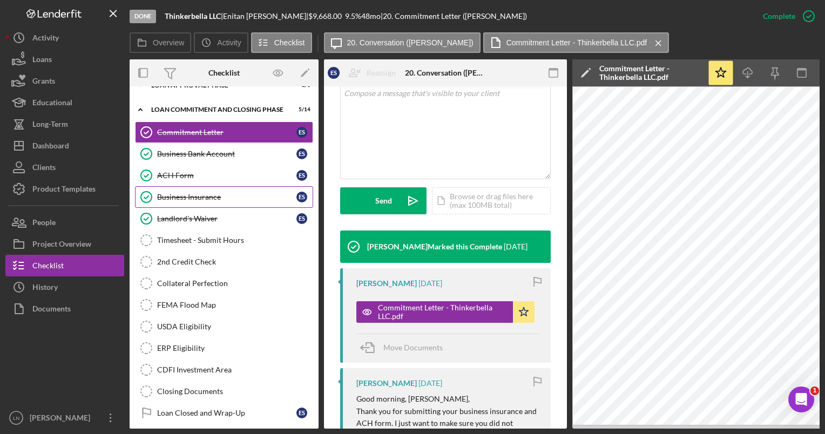
click at [180, 194] on div "Business Insurance" at bounding box center [226, 197] width 139 height 9
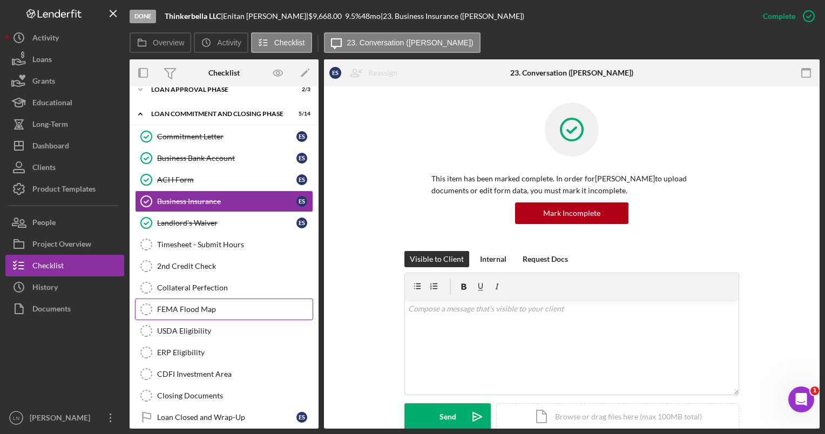
scroll to position [589, 0]
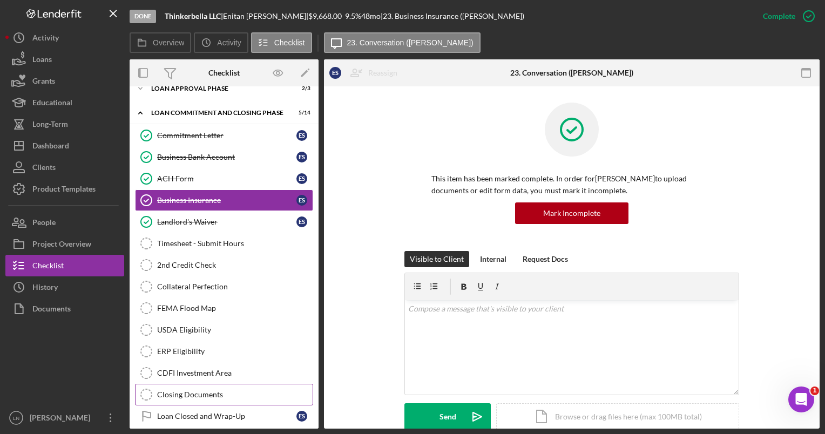
click at [205, 384] on link "Closing Documents Closing Documents" at bounding box center [224, 395] width 178 height 22
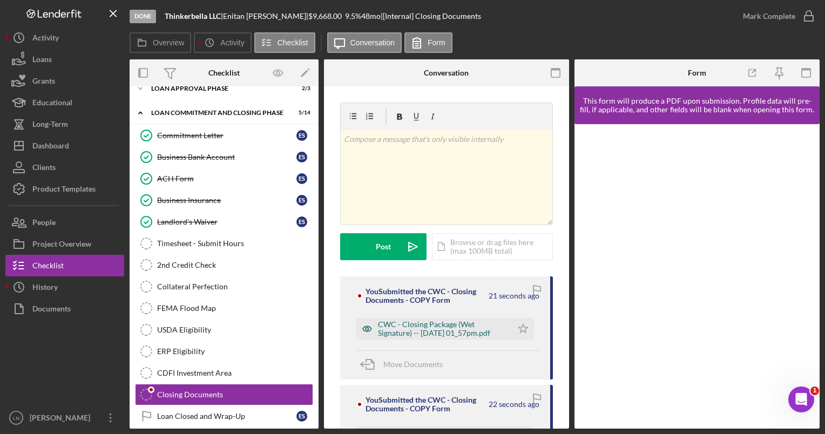
click at [421, 326] on div "CWC - Closing Package (Wet Signature) -- 2025-08-12 01_57pm.pdf" at bounding box center [442, 328] width 129 height 17
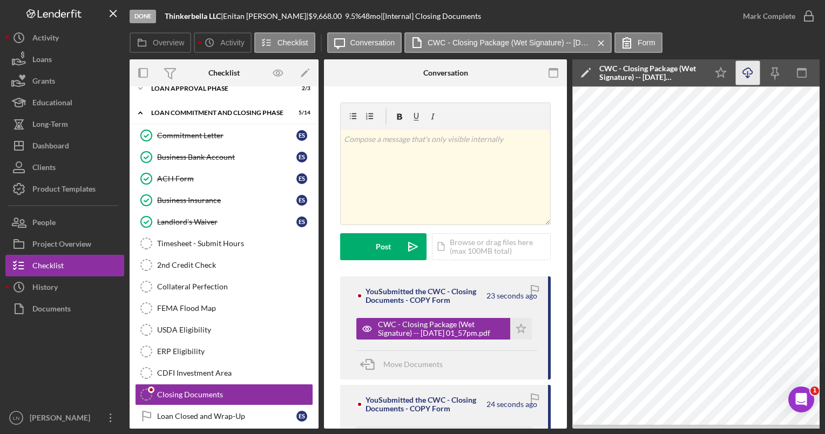
click at [748, 71] on line "button" at bounding box center [748, 74] width 0 height 6
drag, startPoint x: 224, startPoint y: 164, endPoint x: 386, endPoint y: 198, distance: 165.9
click at [223, 168] on link "ACH Form ACH Form E S" at bounding box center [224, 179] width 178 height 22
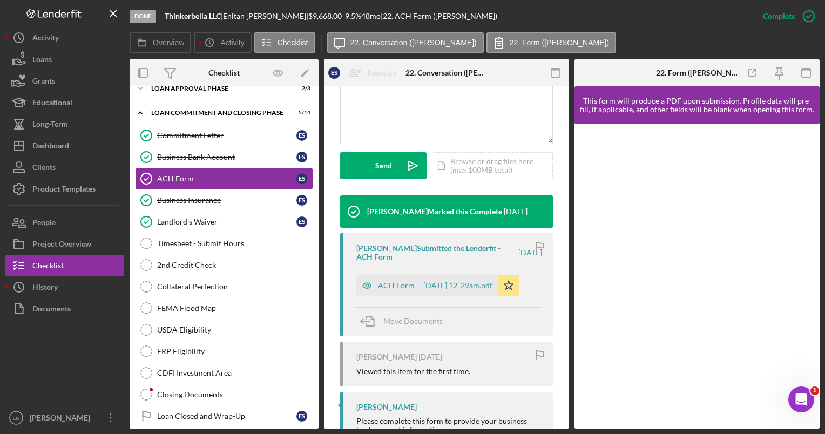
scroll to position [270, 0]
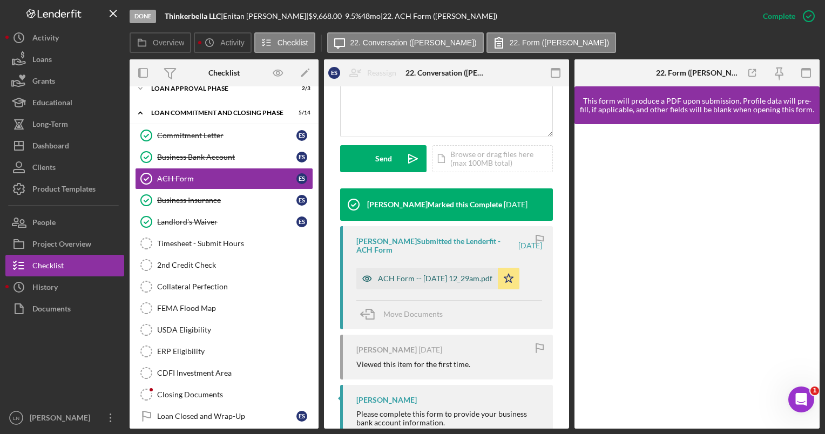
click at [438, 281] on div "ACH Form -- 2025-08-02 12_29am.pdf" at bounding box center [435, 278] width 114 height 9
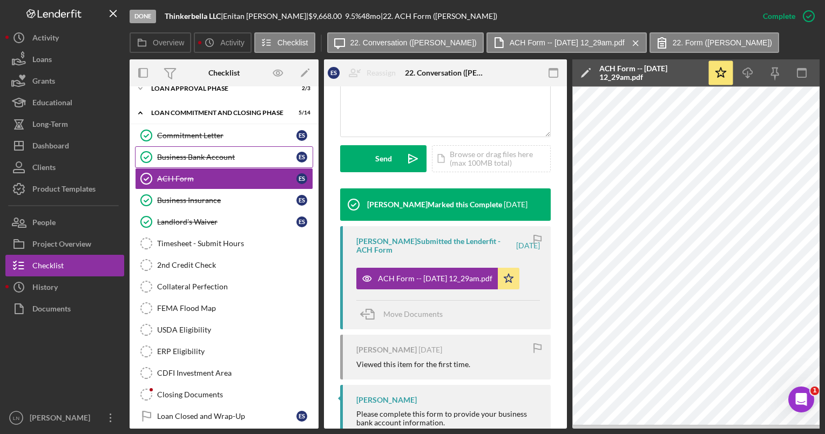
click at [202, 153] on div "Business Bank Account" at bounding box center [226, 157] width 139 height 9
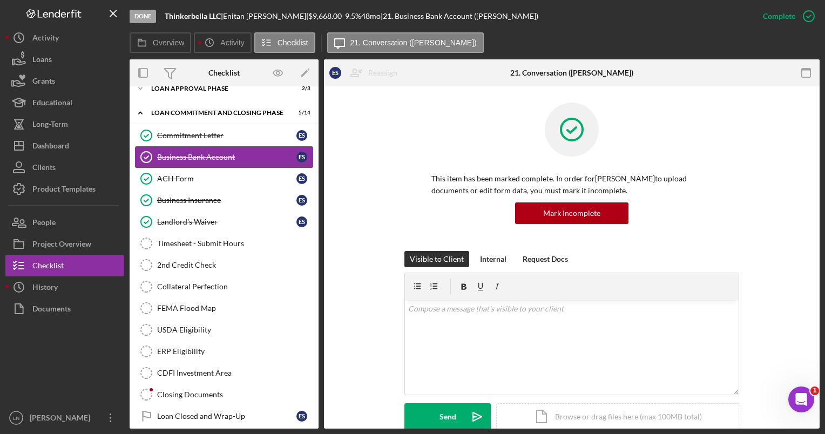
scroll to position [589, 0]
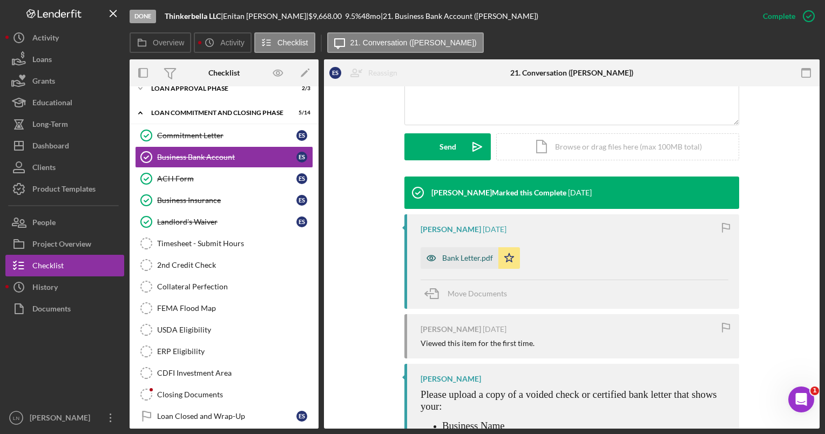
click at [449, 252] on div "Bank Letter.pdf" at bounding box center [460, 258] width 78 height 22
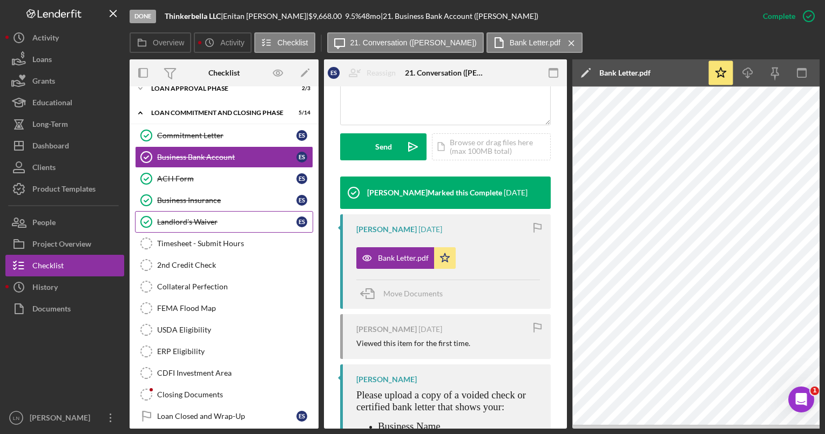
click at [188, 174] on div "ACH Form" at bounding box center [226, 178] width 139 height 9
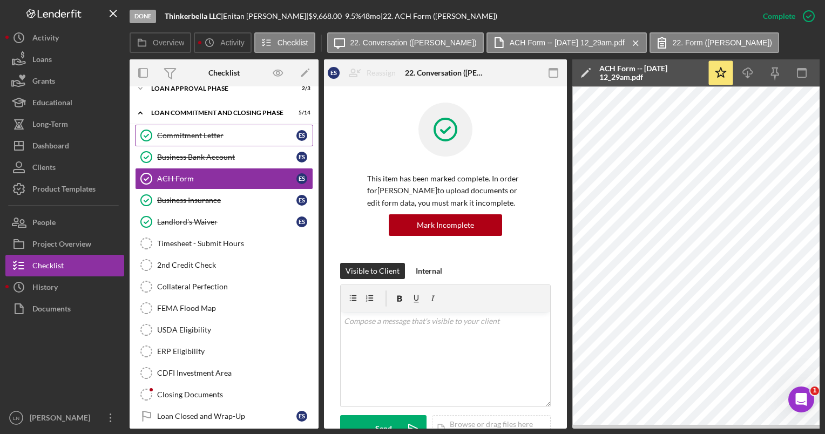
click at [188, 131] on div "Commitment Letter" at bounding box center [226, 135] width 139 height 9
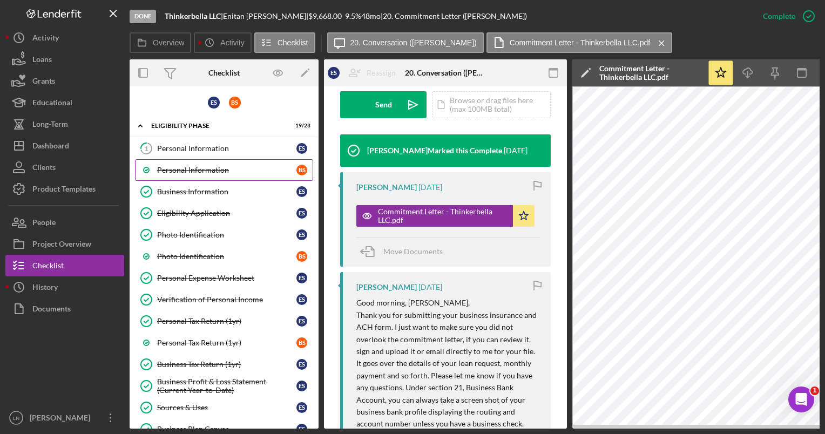
click at [194, 168] on div "Personal Information" at bounding box center [226, 170] width 139 height 9
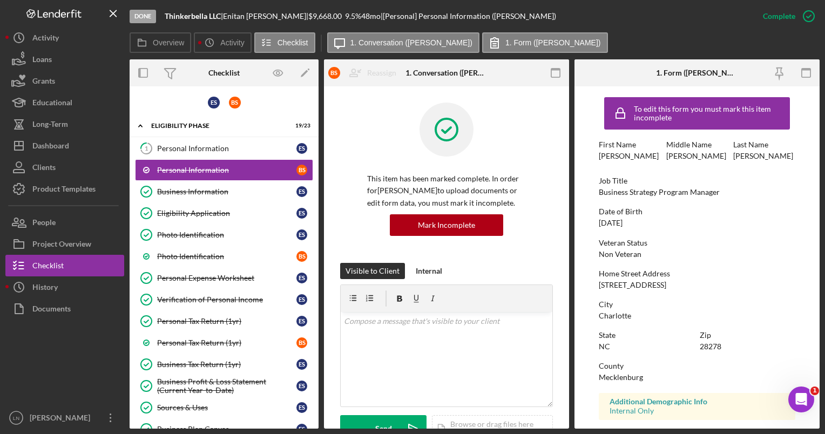
scroll to position [54, 0]
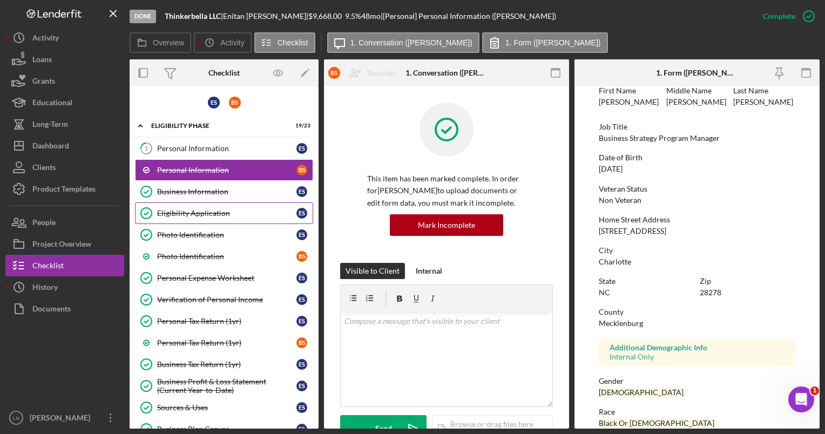
click at [191, 209] on div "Eligibility Application" at bounding box center [226, 213] width 139 height 9
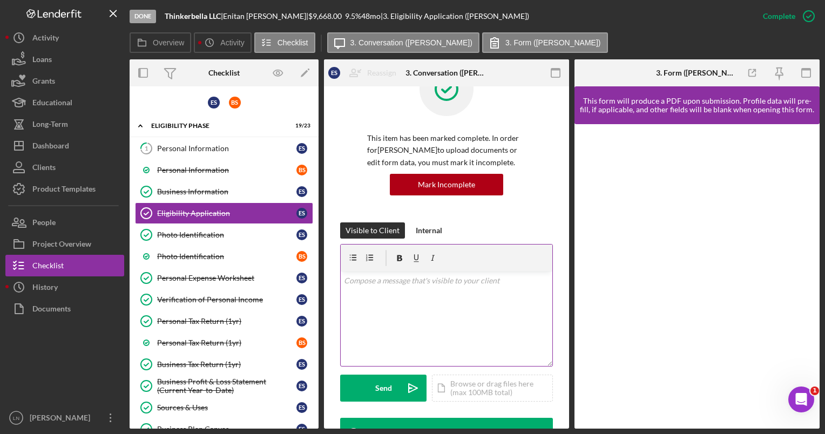
scroll to position [216, 0]
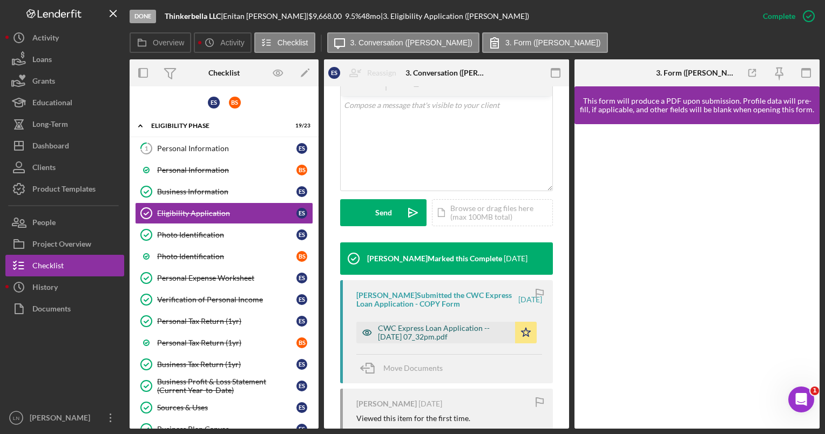
click at [451, 328] on div "CWC Express Loan Application -- [DATE] 07_32pm.pdf" at bounding box center [444, 332] width 132 height 17
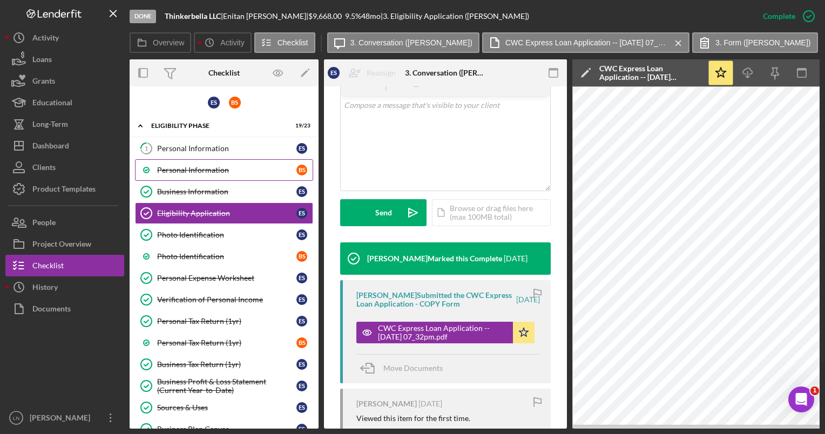
click at [213, 171] on div "Personal Information" at bounding box center [226, 170] width 139 height 9
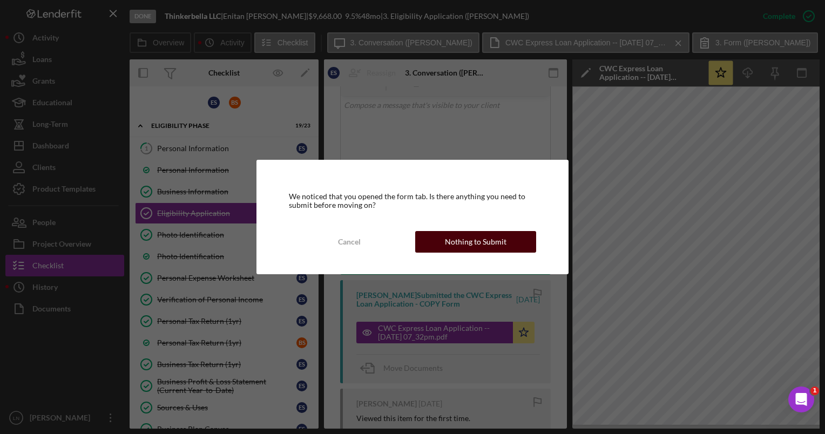
click at [491, 240] on div "Nothing to Submit" at bounding box center [476, 242] width 62 height 22
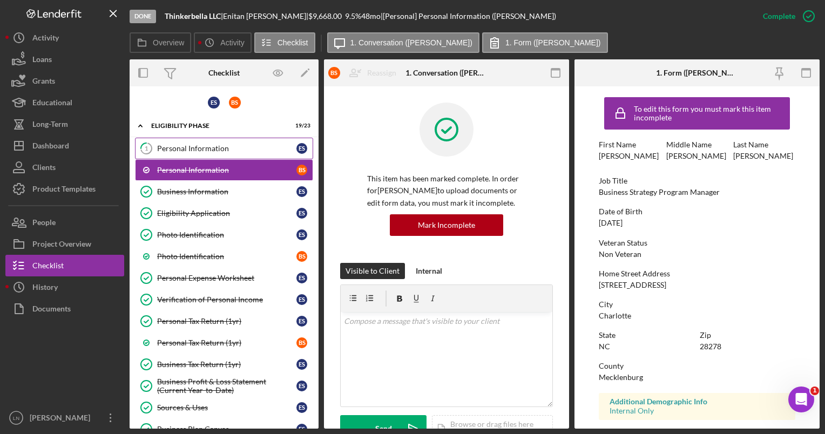
click at [228, 151] on div "Personal Information" at bounding box center [226, 148] width 139 height 9
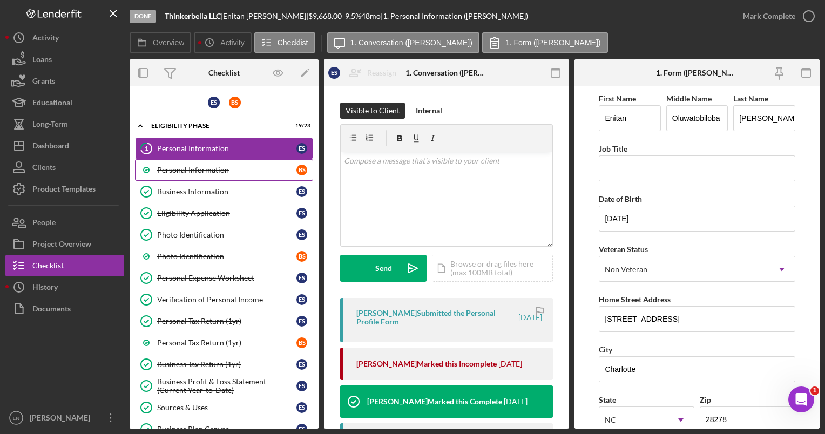
click at [176, 168] on div "Personal Information" at bounding box center [226, 170] width 139 height 9
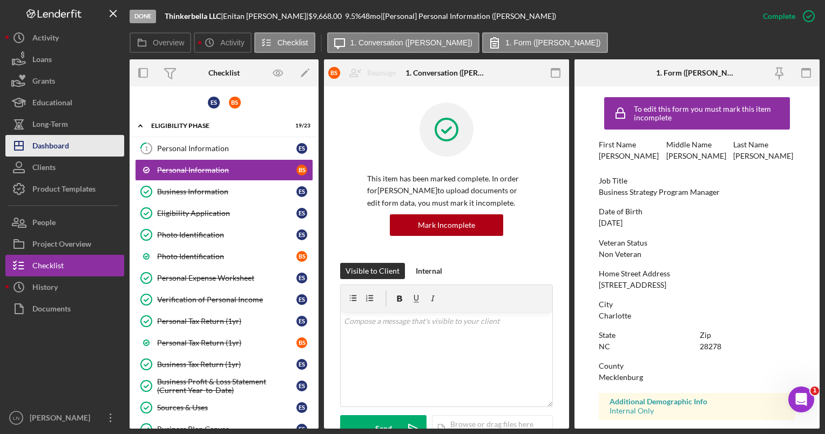
click at [44, 150] on div "Dashboard" at bounding box center [50, 147] width 37 height 24
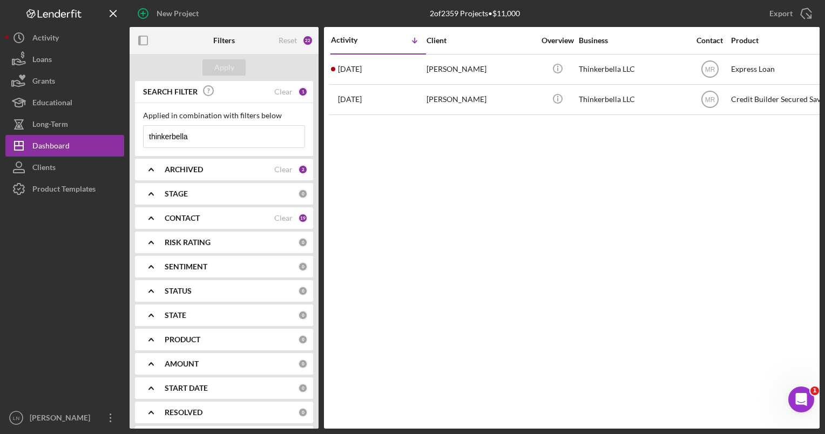
drag, startPoint x: 211, startPoint y: 138, endPoint x: 125, endPoint y: 136, distance: 85.9
click at [126, 137] on div "New Project 2 of 2359 Projects • $11,000 thinkerbella Export Icon/Export Filter…" at bounding box center [412, 214] width 814 height 429
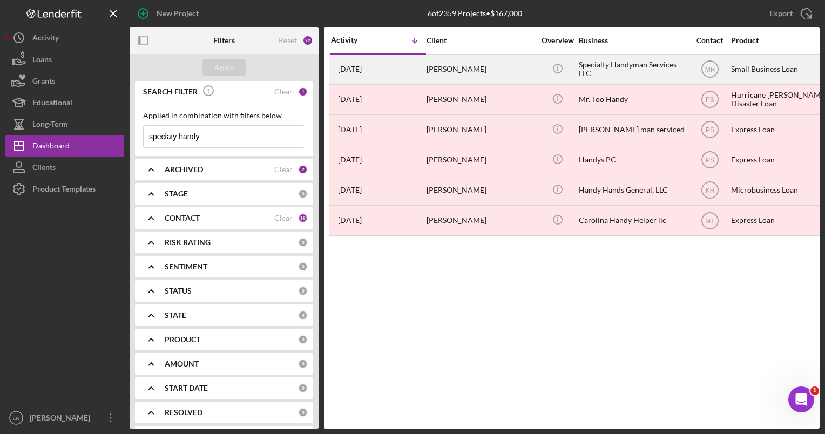
type input "speciaty handy"
click at [645, 69] on div "Specialty Handyman Services LLC" at bounding box center [633, 69] width 108 height 29
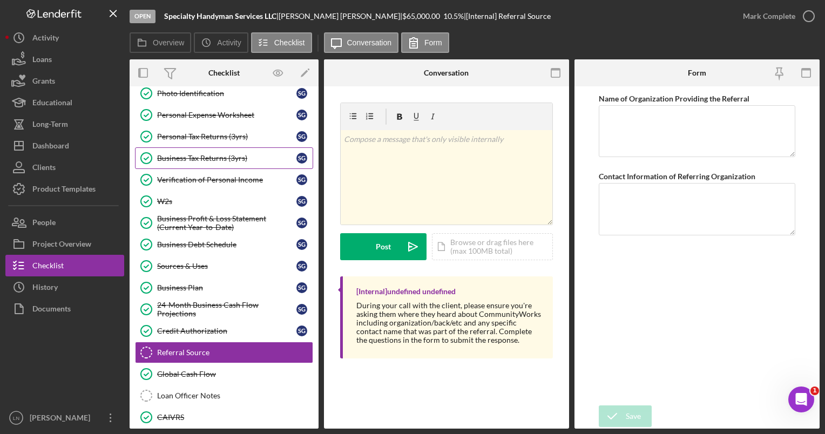
scroll to position [26, 0]
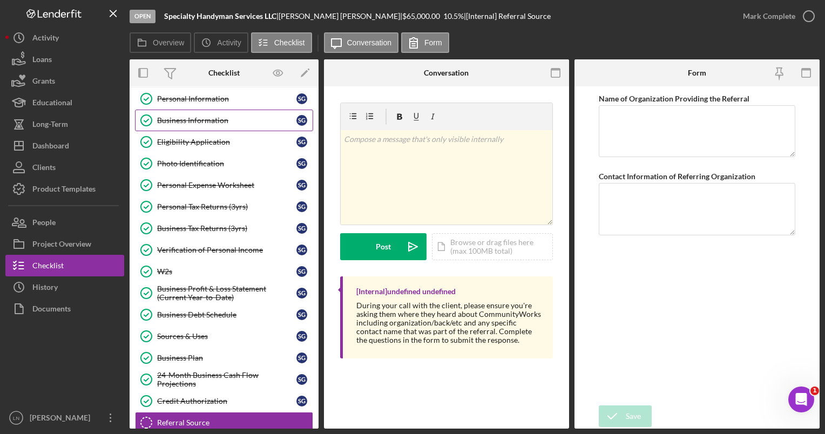
click at [205, 125] on link "Business Information Business Information S G" at bounding box center [224, 121] width 178 height 22
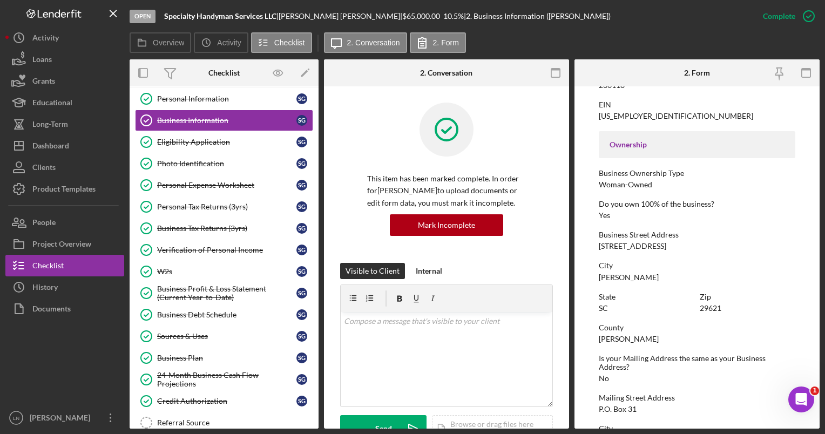
scroll to position [324, 0]
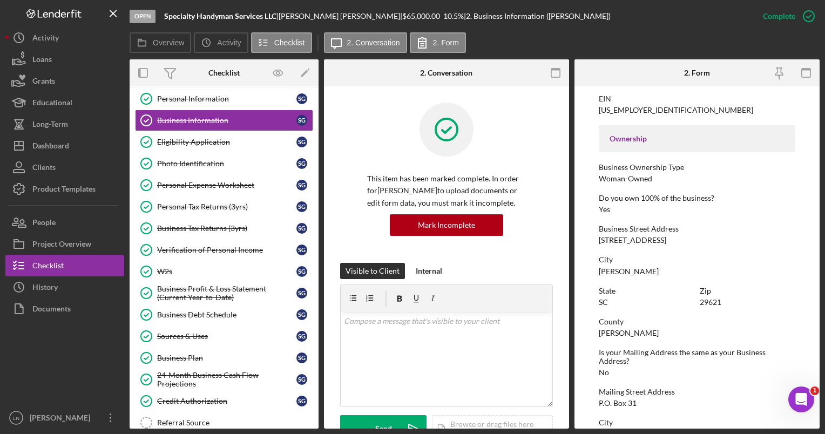
click at [629, 243] on div "2705 Bellview Rd" at bounding box center [632, 240] width 67 height 9
click at [630, 239] on div "2705 Bellview Rd" at bounding box center [632, 240] width 67 height 9
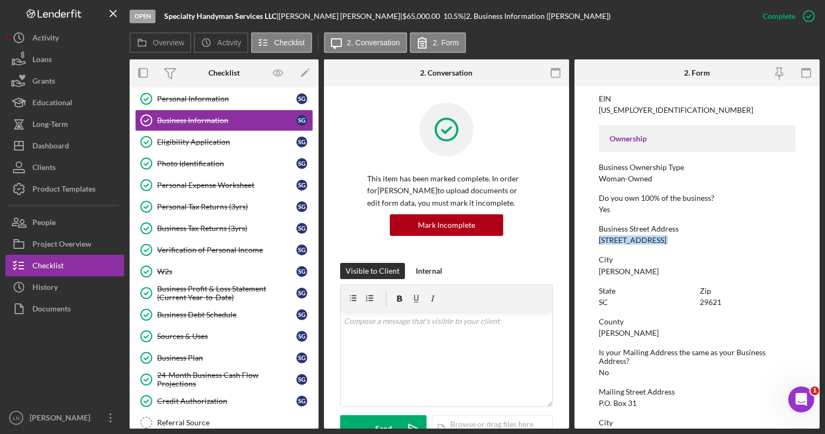
click at [630, 239] on div "2705 Bellview Rd" at bounding box center [632, 240] width 67 height 9
copy div "2705 Bellview Rd"
